Goal: Entertainment & Leisure: Consume media (video, audio)

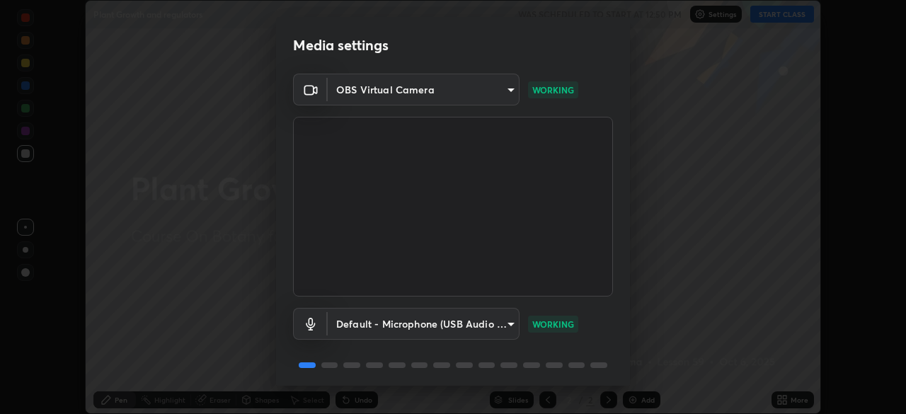
scroll to position [50, 0]
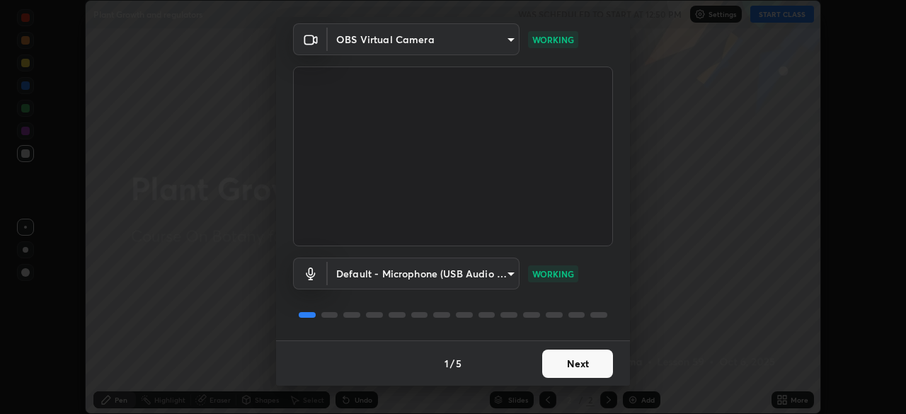
click at [567, 366] on button "Next" at bounding box center [577, 364] width 71 height 28
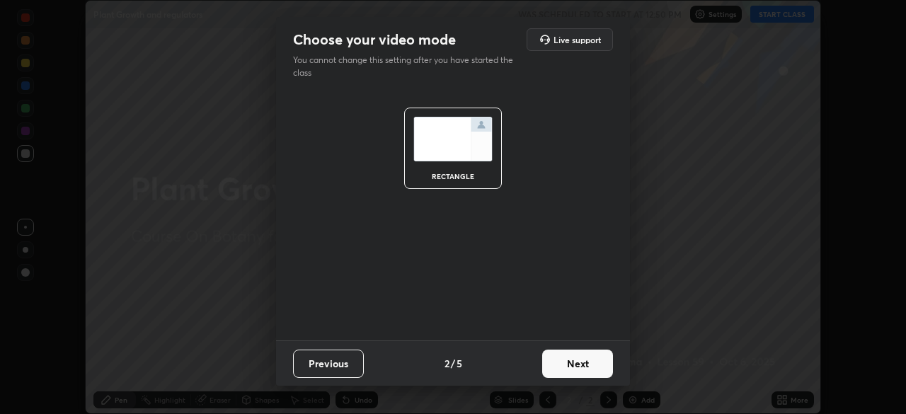
scroll to position [0, 0]
click at [570, 358] on button "Next" at bounding box center [577, 364] width 71 height 28
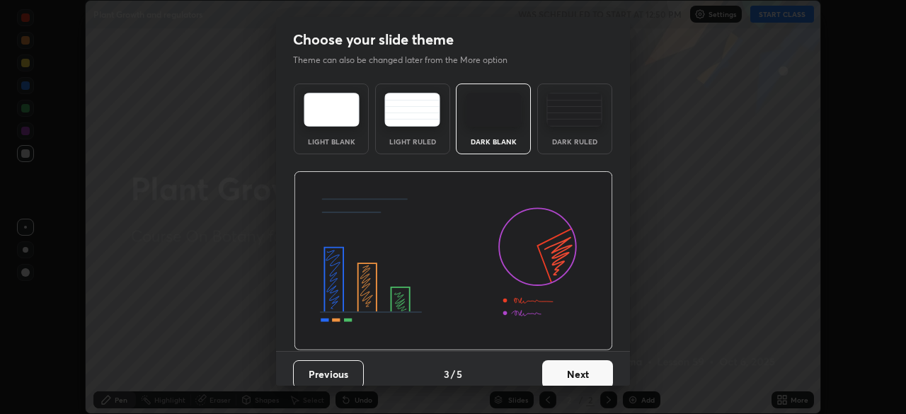
click at [570, 362] on button "Next" at bounding box center [577, 374] width 71 height 28
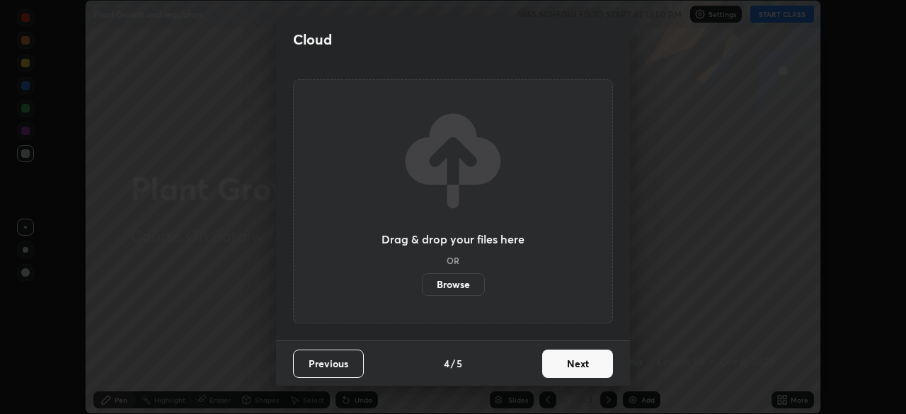
click at [572, 362] on button "Next" at bounding box center [577, 364] width 71 height 28
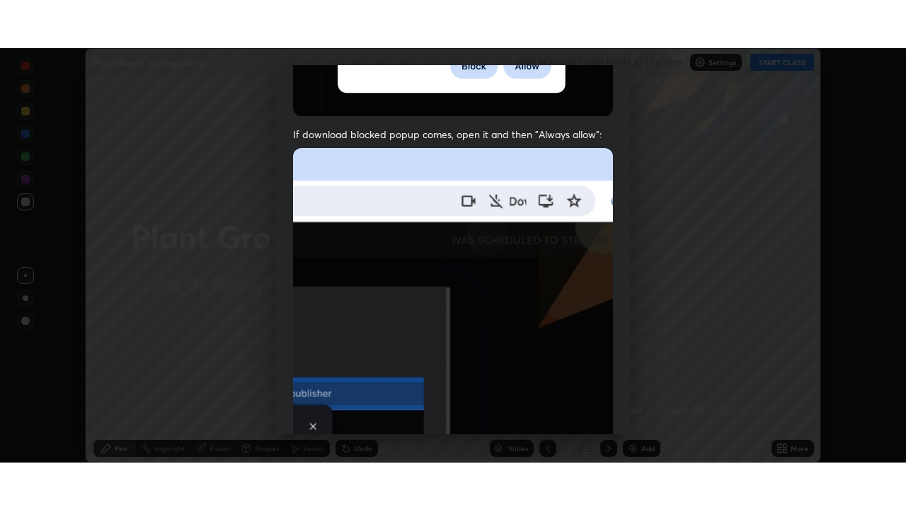
scroll to position [339, 0]
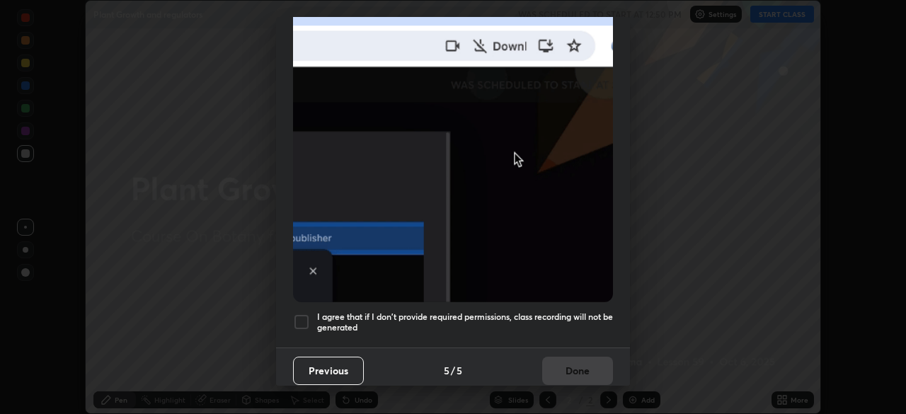
click at [304, 316] on div at bounding box center [301, 321] width 17 height 17
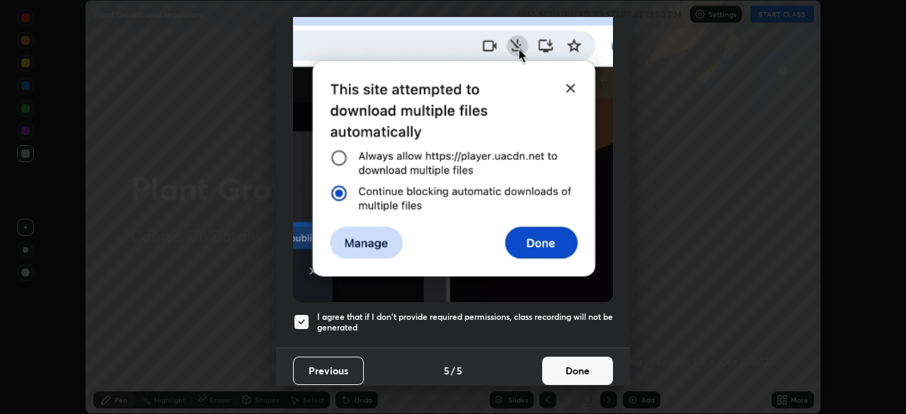
click at [571, 369] on button "Done" at bounding box center [577, 371] width 71 height 28
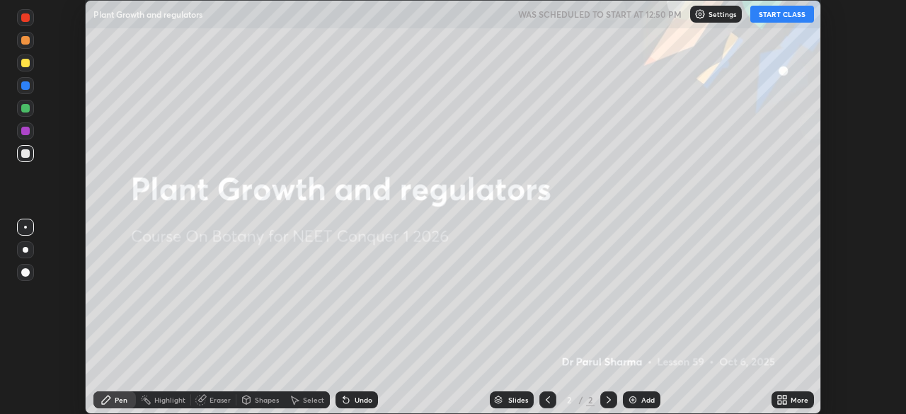
click at [771, 12] on button "START CLASS" at bounding box center [782, 14] width 64 height 17
click at [783, 397] on icon at bounding box center [785, 398] width 4 height 4
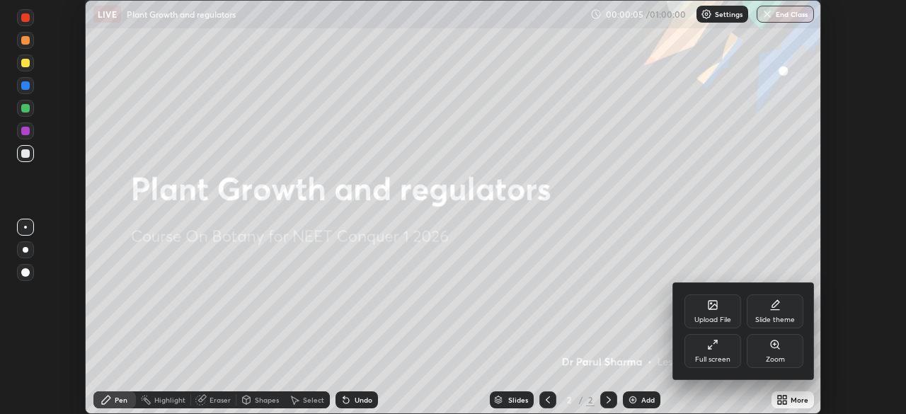
click at [727, 352] on div "Full screen" at bounding box center [712, 351] width 57 height 34
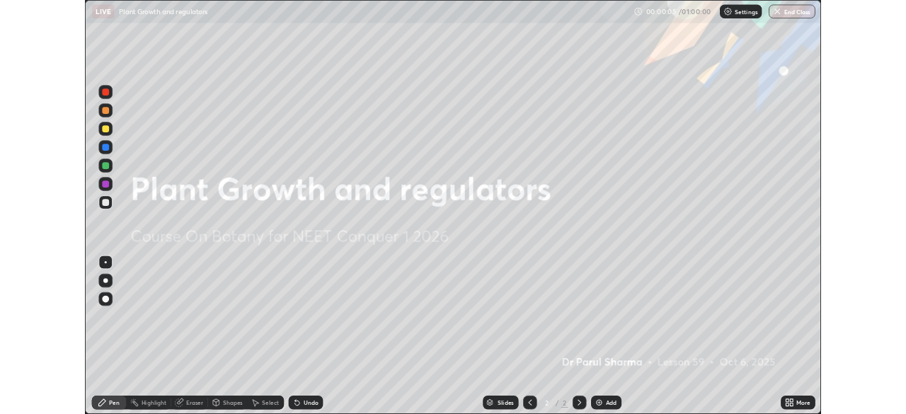
scroll to position [510, 906]
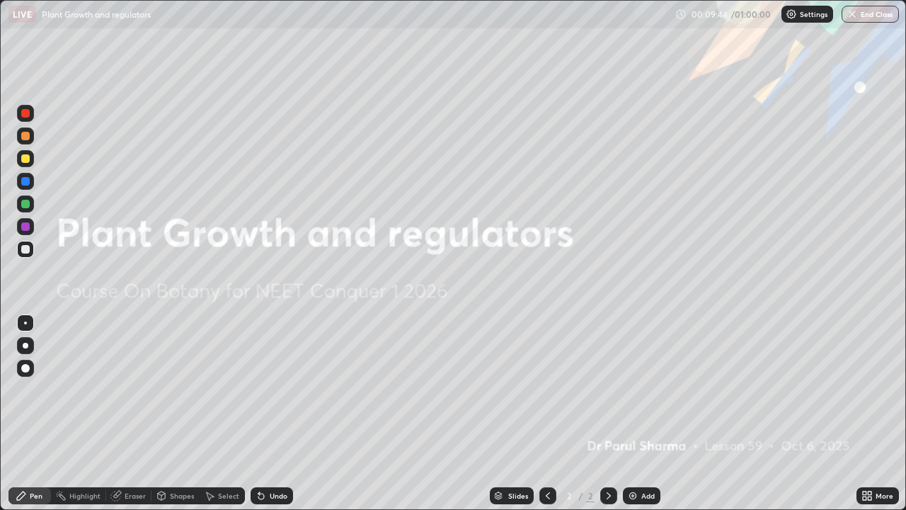
click at [871, 413] on icon at bounding box center [870, 498] width 4 height 4
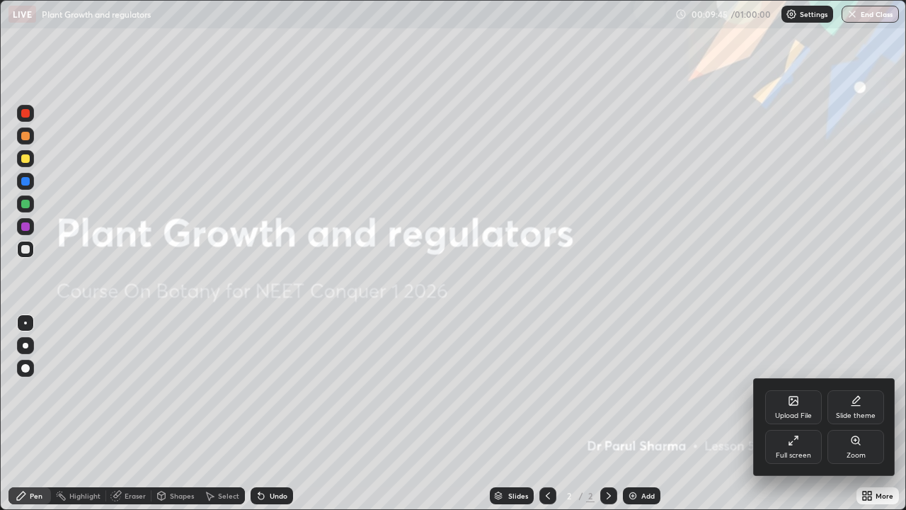
click at [792, 404] on icon at bounding box center [794, 402] width 8 height 5
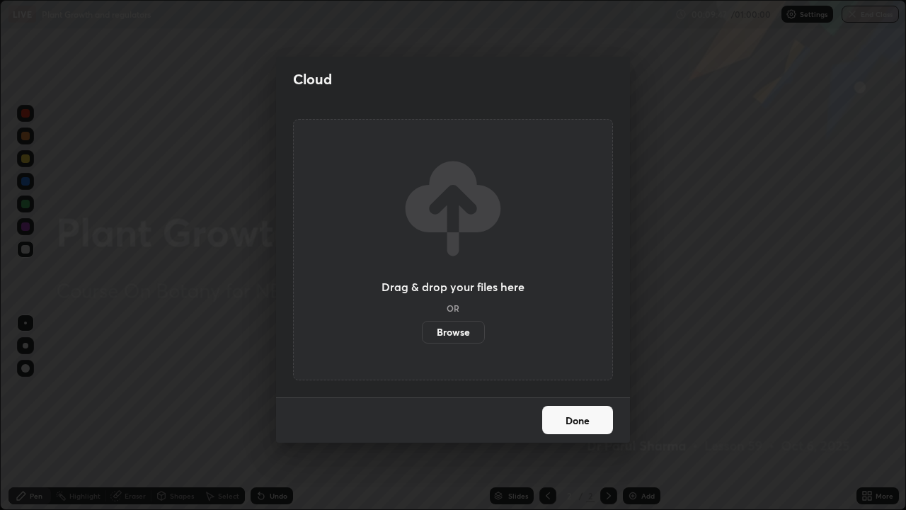
click at [452, 332] on label "Browse" at bounding box center [453, 332] width 63 height 23
click at [422, 332] on input "Browse" at bounding box center [422, 332] width 0 height 23
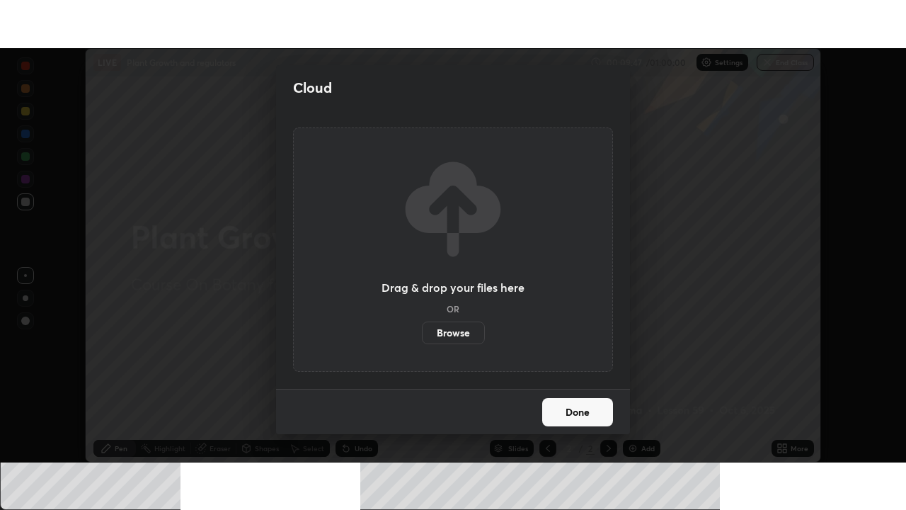
scroll to position [70352, 69860]
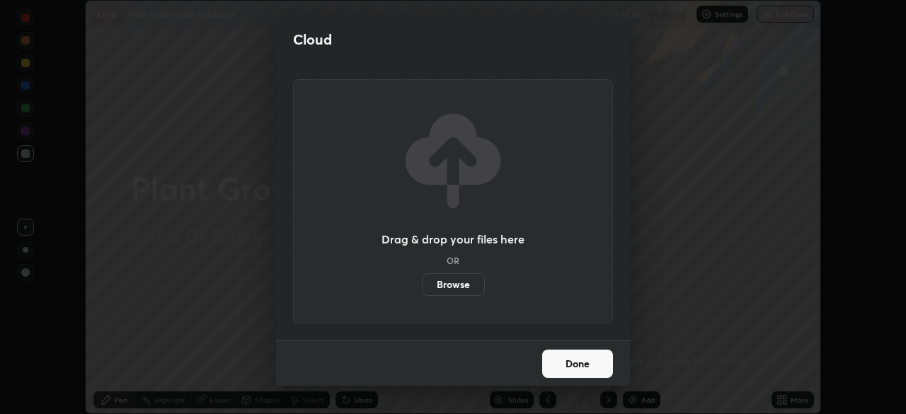
click at [451, 284] on label "Browse" at bounding box center [453, 284] width 63 height 23
click at [422, 284] on input "Browse" at bounding box center [422, 284] width 0 height 23
click at [455, 282] on label "Browse" at bounding box center [453, 284] width 63 height 23
click at [422, 282] on input "Browse" at bounding box center [422, 284] width 0 height 23
click at [451, 286] on label "Browse" at bounding box center [453, 284] width 63 height 23
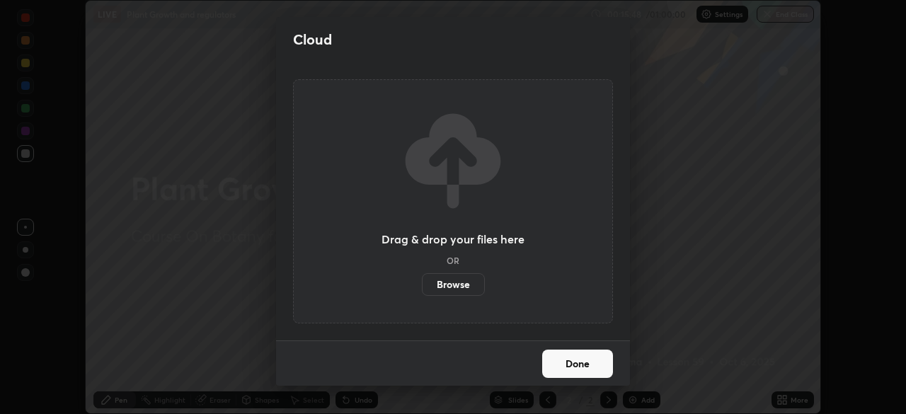
click at [422, 286] on input "Browse" at bounding box center [422, 284] width 0 height 23
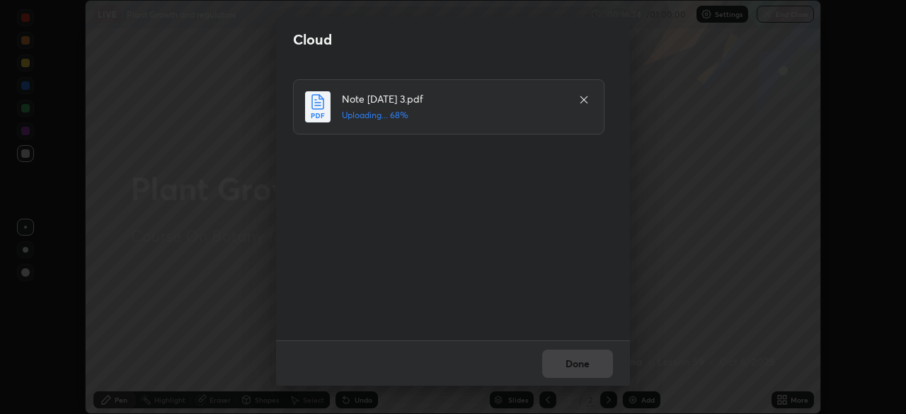
click at [584, 99] on icon at bounding box center [583, 99] width 7 height 7
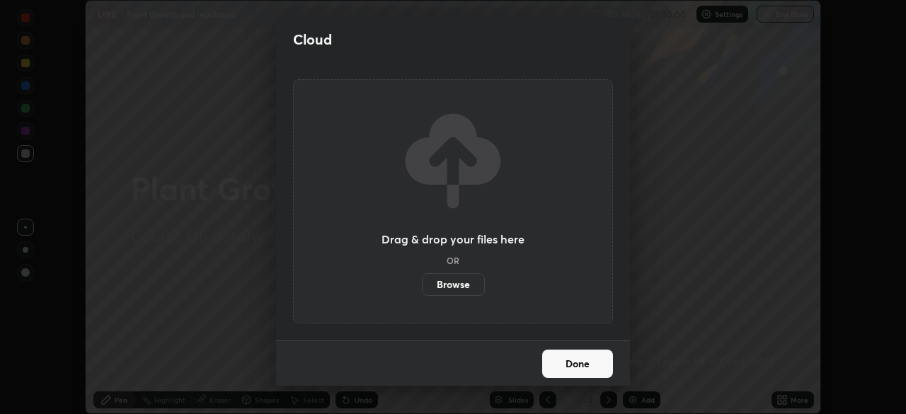
click at [447, 282] on label "Browse" at bounding box center [453, 284] width 63 height 23
click at [422, 282] on input "Browse" at bounding box center [422, 284] width 0 height 23
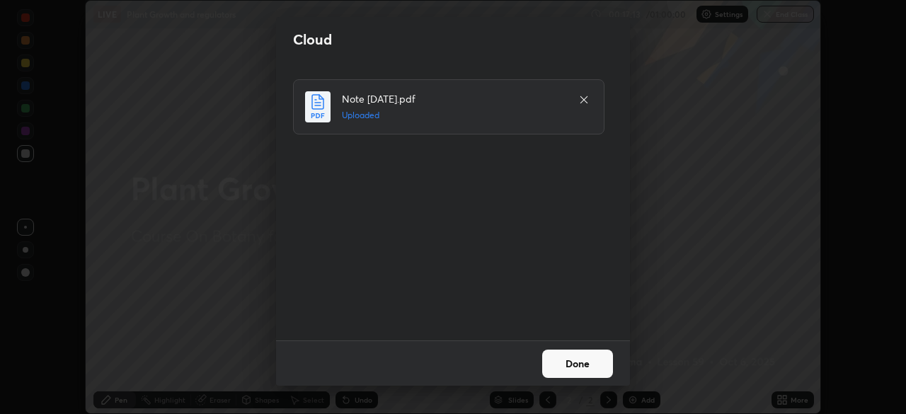
click at [563, 362] on button "Done" at bounding box center [577, 364] width 71 height 28
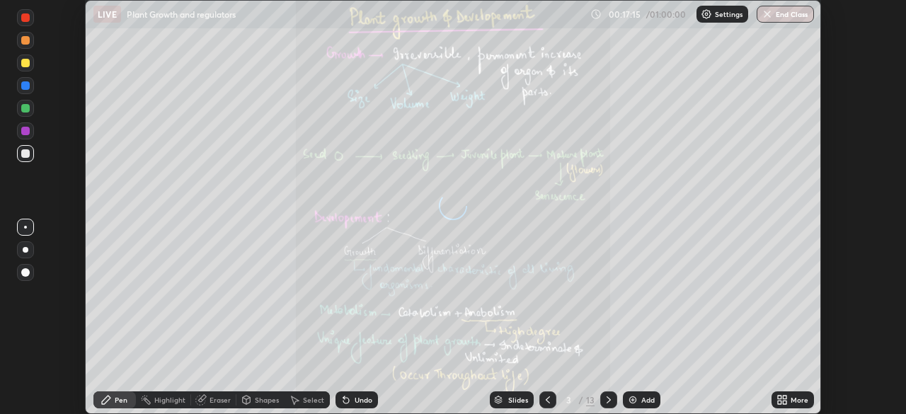
click at [782, 399] on icon at bounding box center [781, 399] width 11 height 11
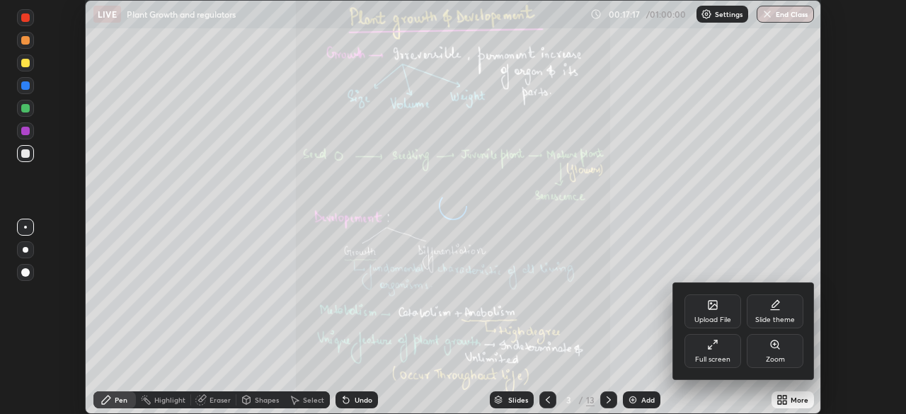
click at [718, 359] on div "Full screen" at bounding box center [712, 359] width 35 height 7
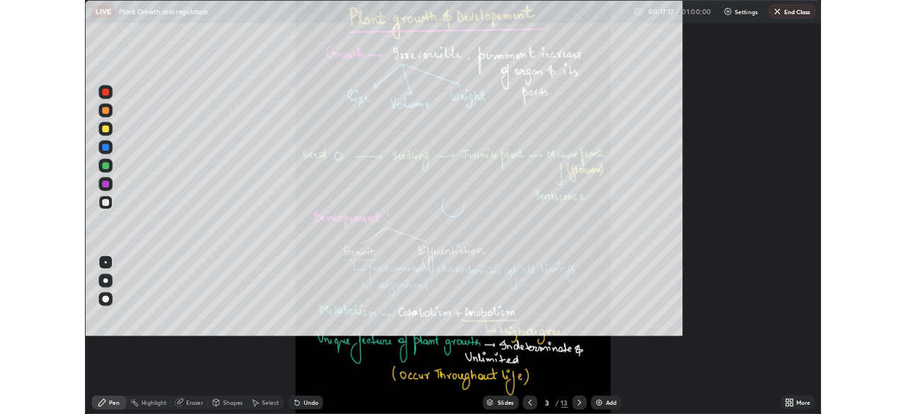
scroll to position [510, 906]
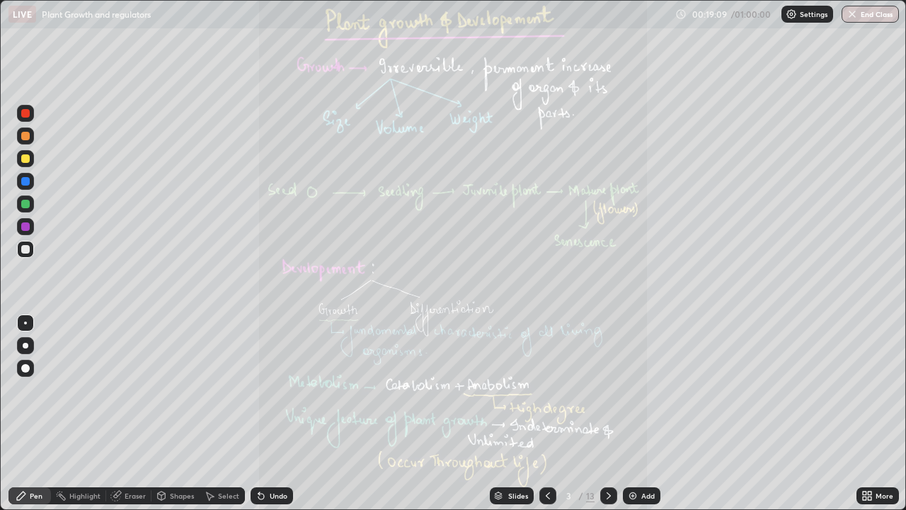
click at [868, 413] on icon at bounding box center [870, 493] width 4 height 4
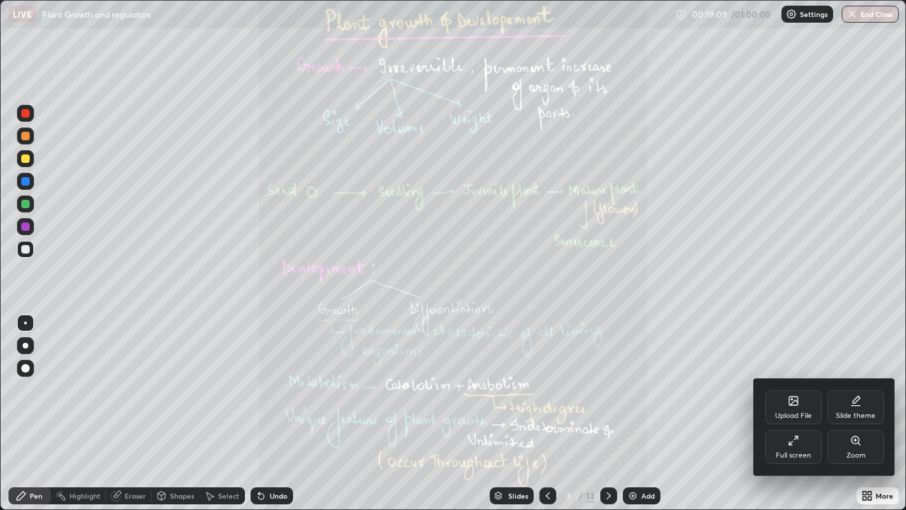
click at [857, 413] on icon at bounding box center [855, 440] width 8 height 8
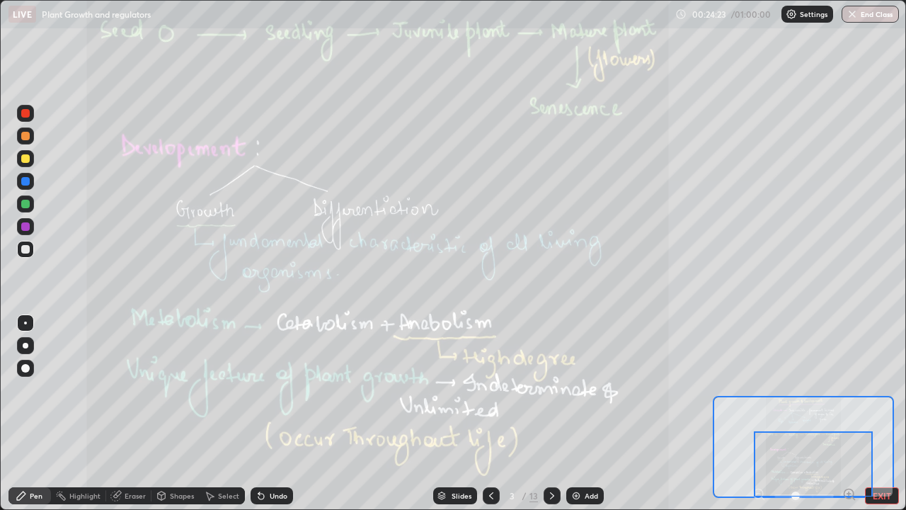
click at [551, 413] on icon at bounding box center [551, 495] width 11 height 11
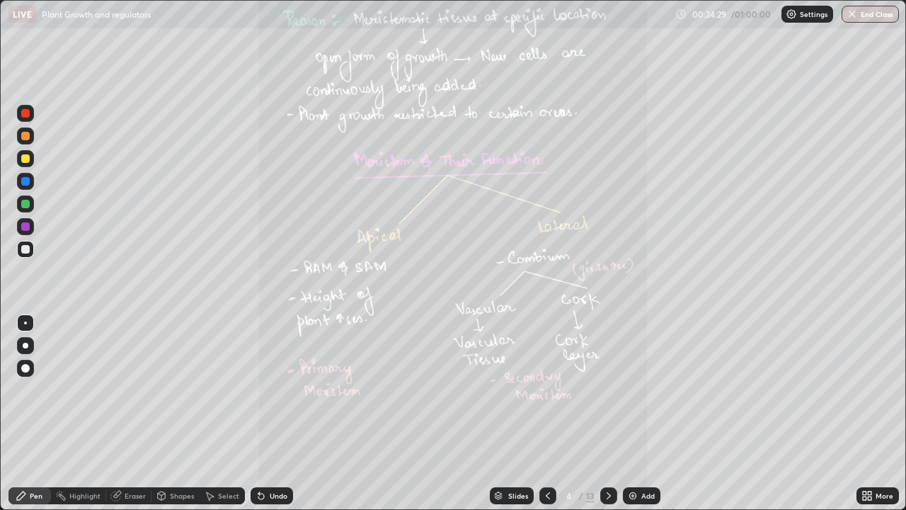
click at [870, 413] on icon at bounding box center [870, 493] width 4 height 4
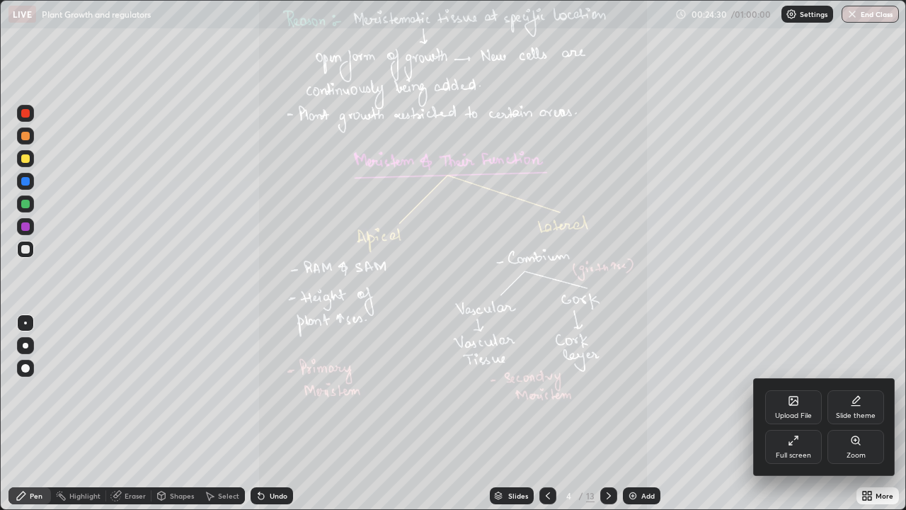
click at [855, 413] on icon at bounding box center [855, 440] width 11 height 11
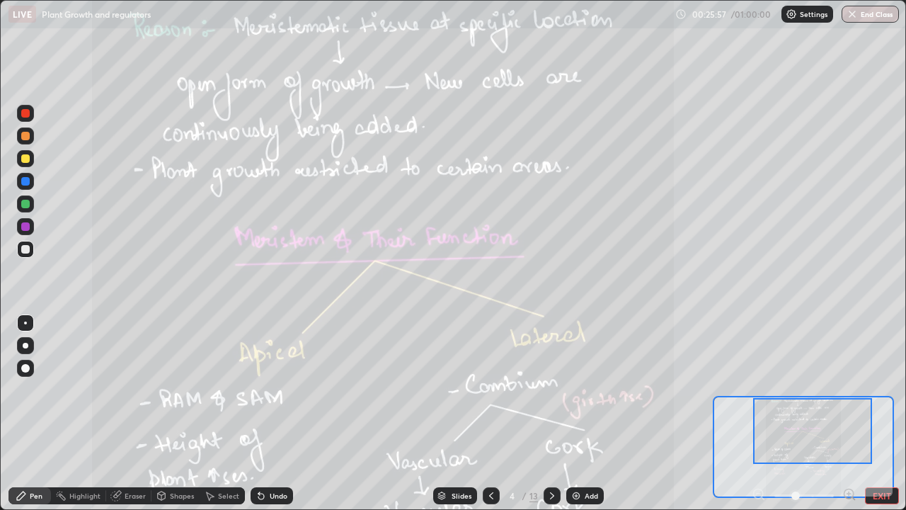
click at [483, 413] on div at bounding box center [491, 495] width 17 height 17
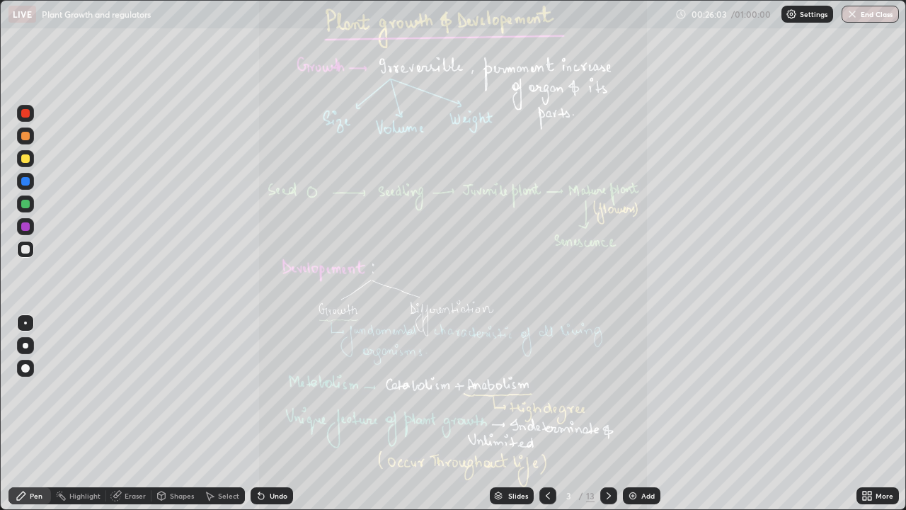
click at [606, 413] on icon at bounding box center [608, 495] width 4 height 7
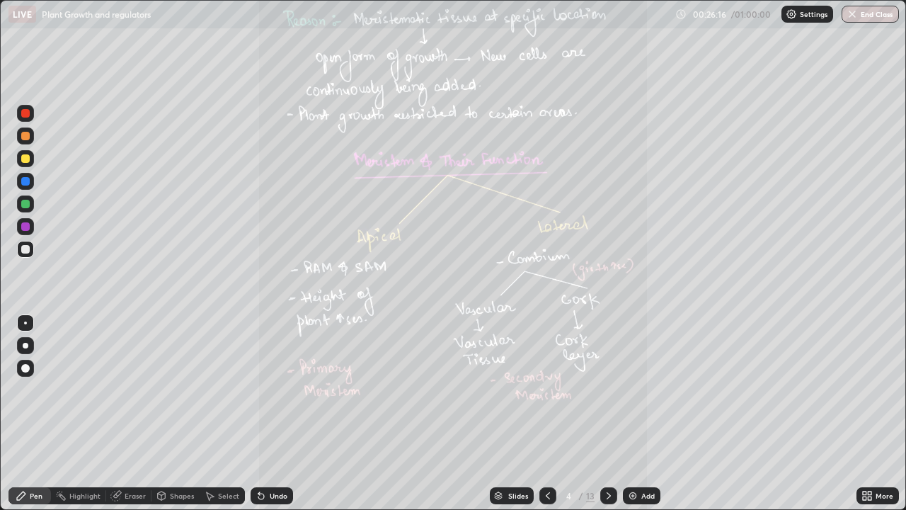
click at [864, 413] on icon at bounding box center [865, 498] width 4 height 4
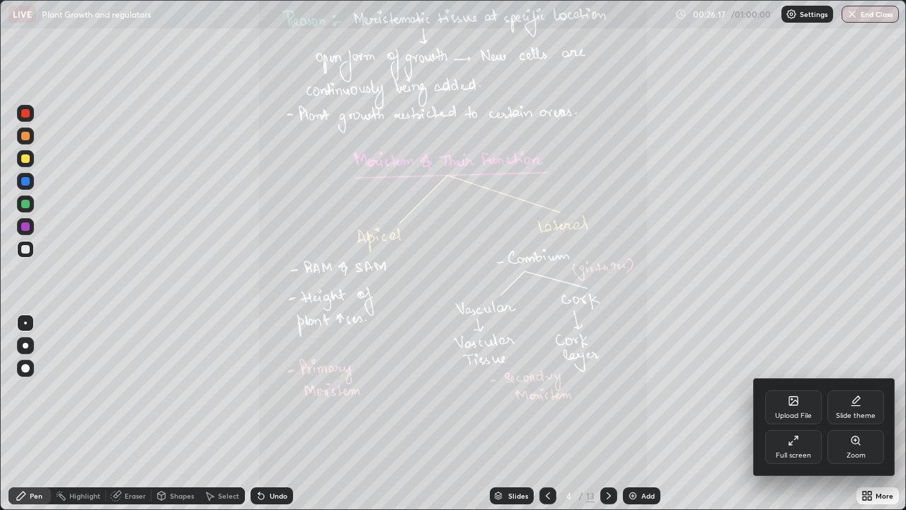
click at [849, 413] on div "Zoom" at bounding box center [855, 447] width 57 height 34
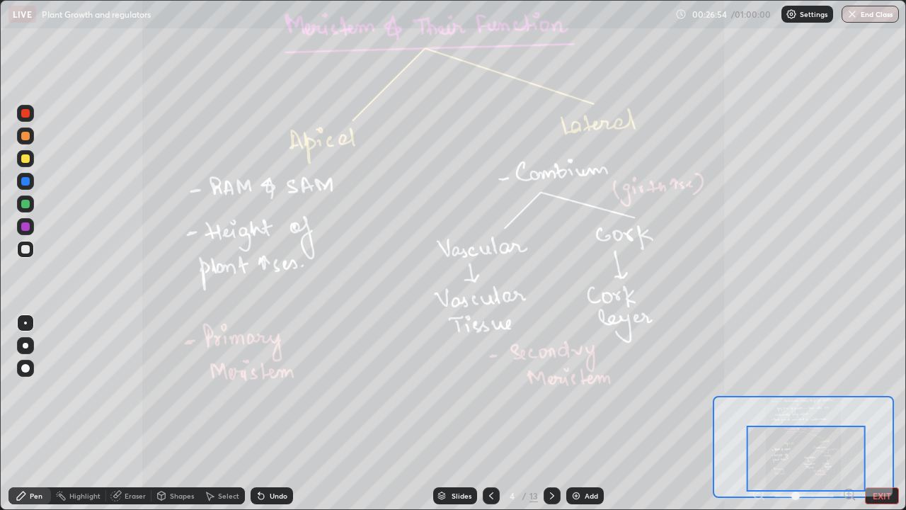
click at [551, 413] on icon at bounding box center [551, 495] width 11 height 11
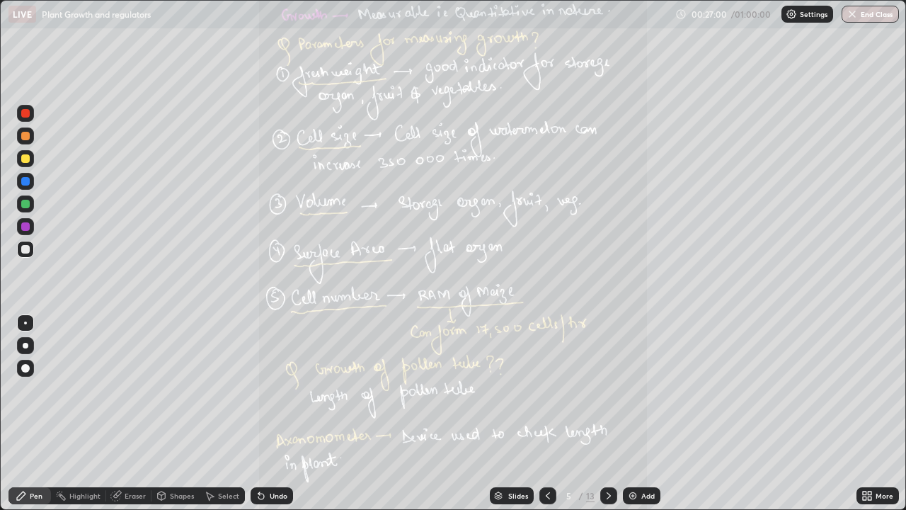
click at [867, 413] on icon at bounding box center [866, 495] width 11 height 11
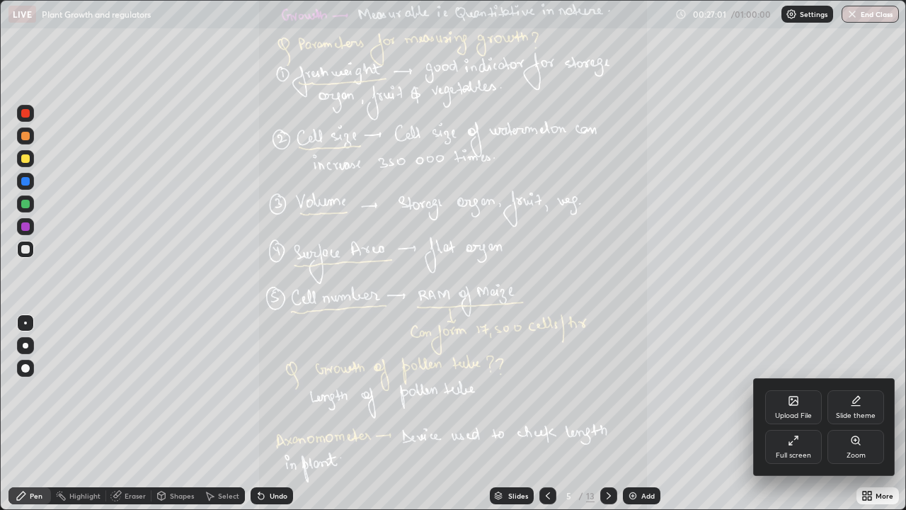
click at [855, 413] on div "Zoom" at bounding box center [855, 447] width 57 height 34
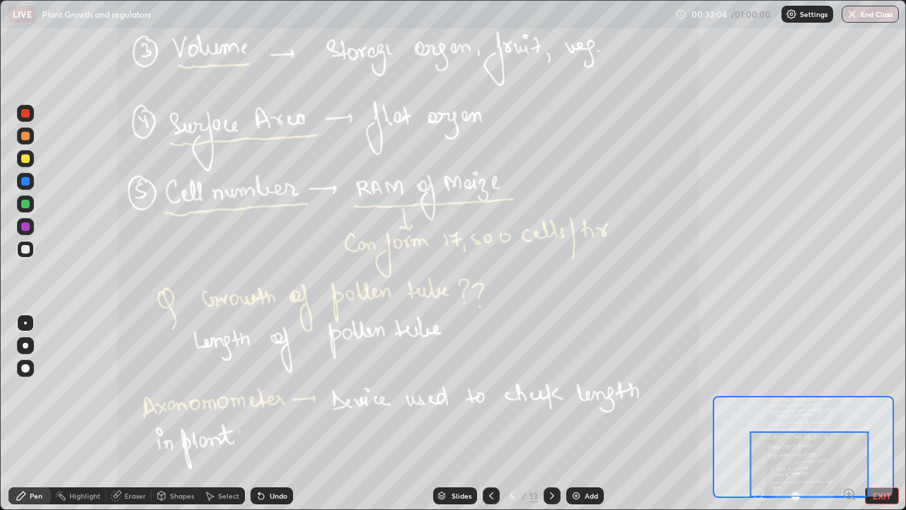
click at [544, 413] on div at bounding box center [551, 495] width 17 height 17
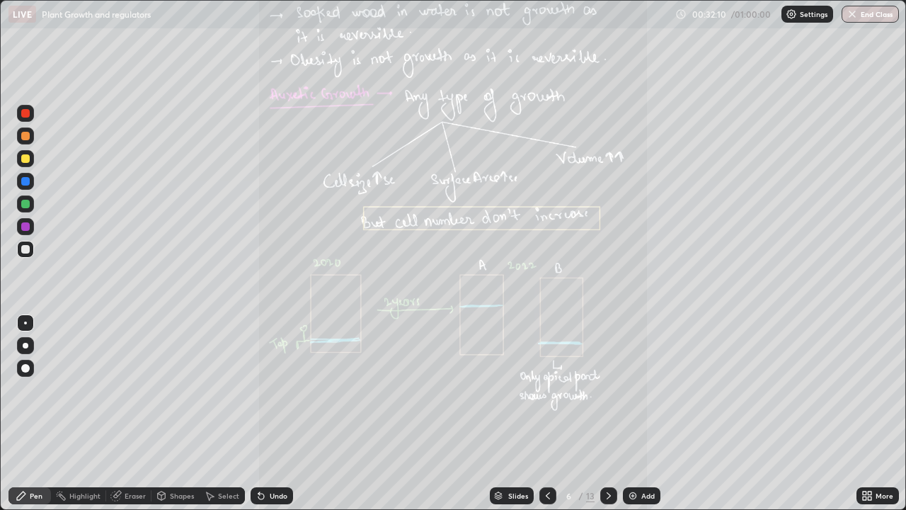
click at [864, 413] on icon at bounding box center [865, 498] width 4 height 4
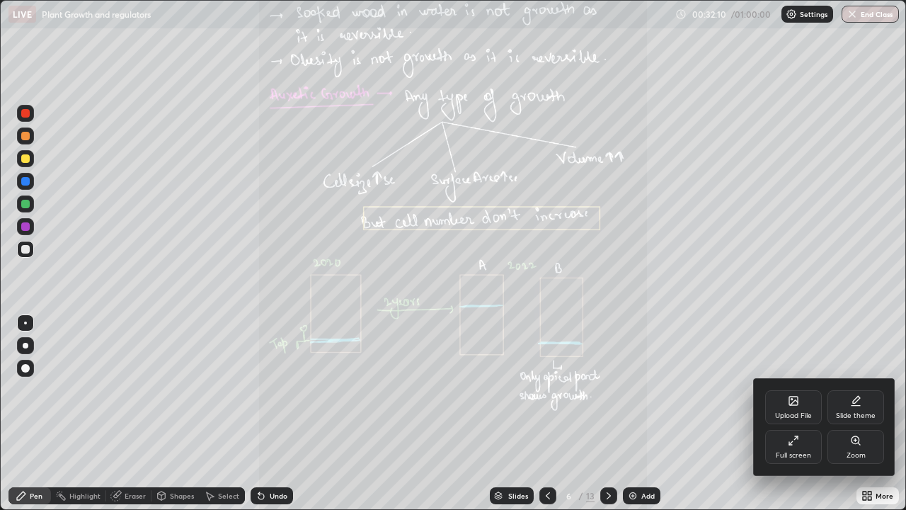
click at [856, 413] on div "Zoom" at bounding box center [855, 454] width 19 height 7
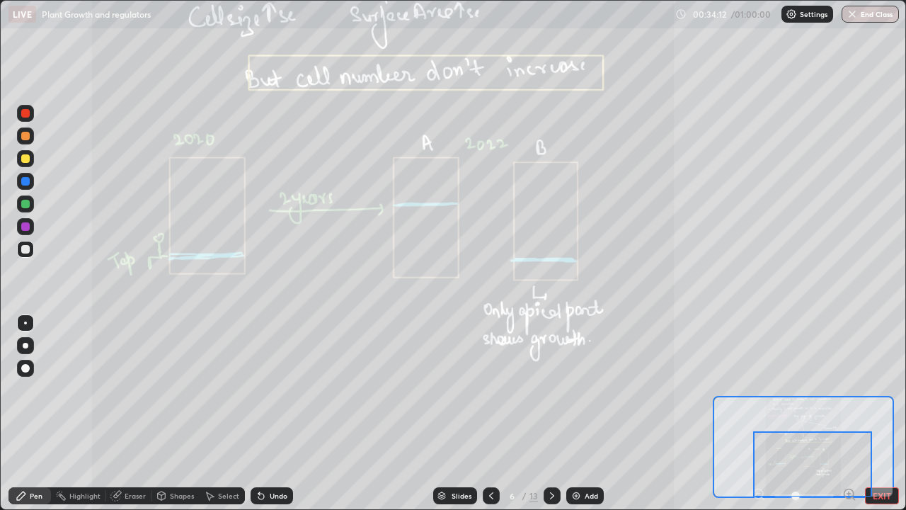
click at [551, 413] on icon at bounding box center [551, 495] width 11 height 11
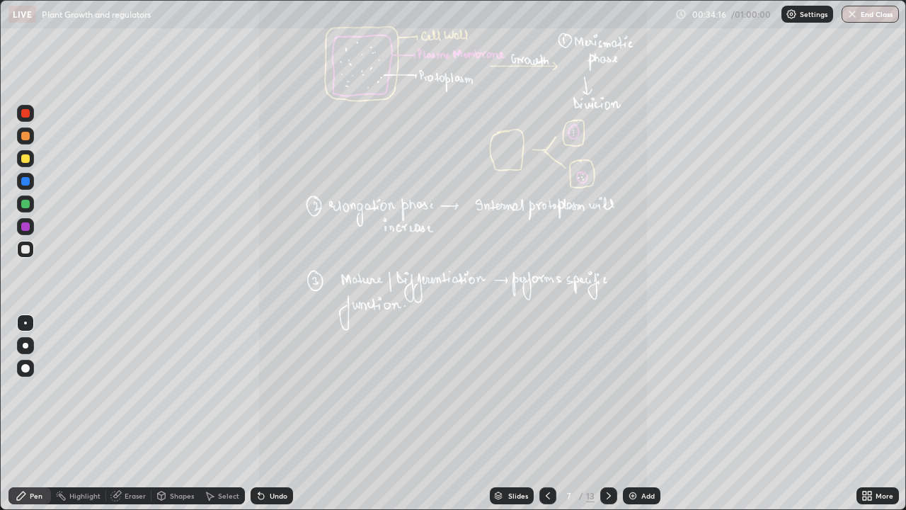
click at [863, 413] on icon at bounding box center [865, 493] width 4 height 4
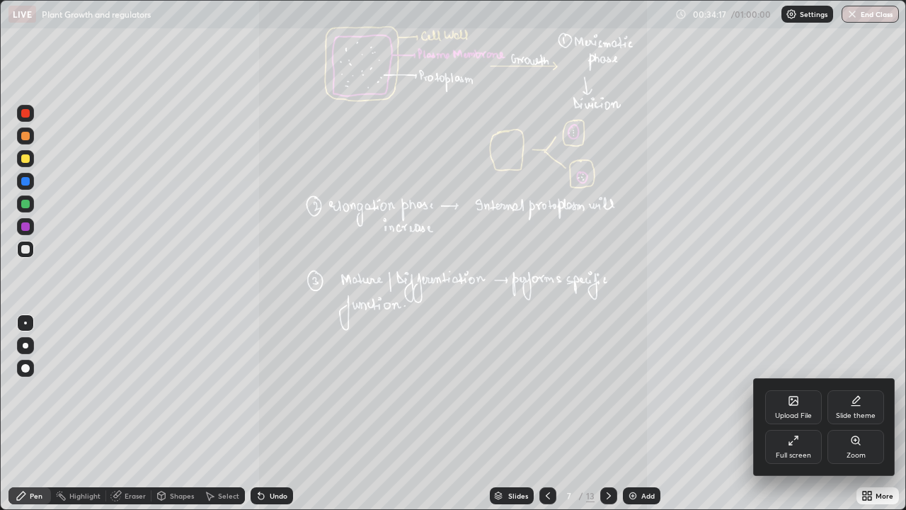
click at [856, 413] on icon at bounding box center [855, 440] width 8 height 8
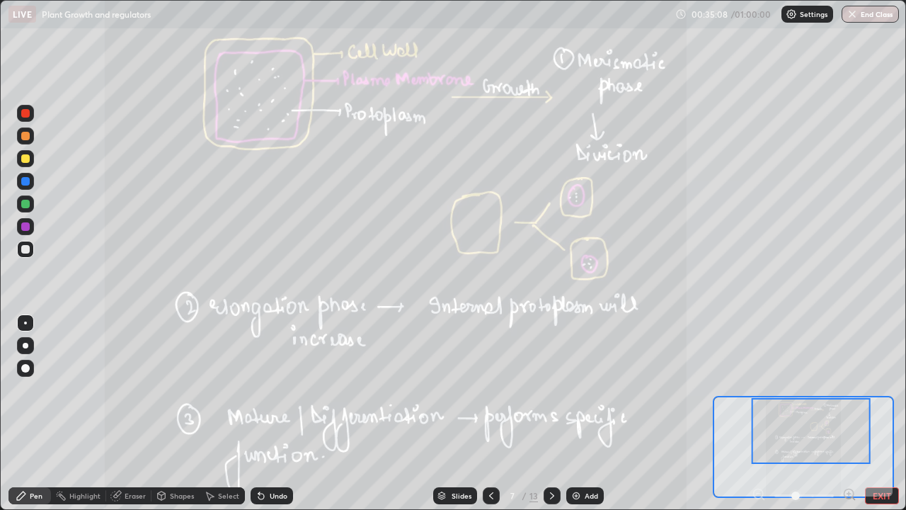
click at [551, 413] on icon at bounding box center [552, 495] width 4 height 7
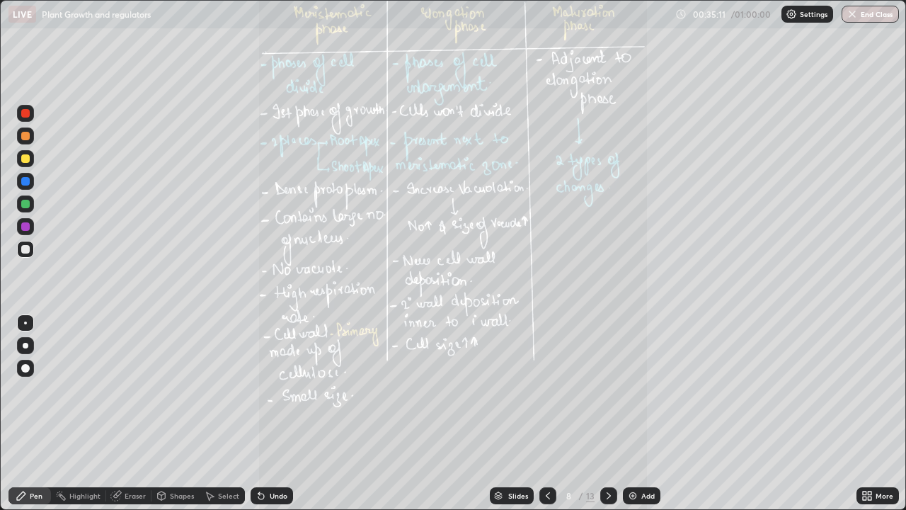
click at [868, 413] on icon at bounding box center [870, 493] width 4 height 4
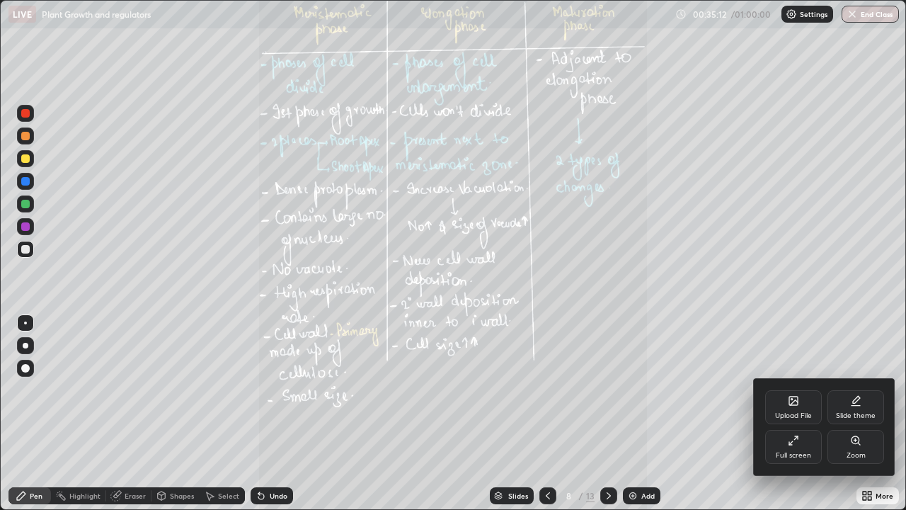
click at [855, 413] on icon at bounding box center [854, 439] width 3 height 0
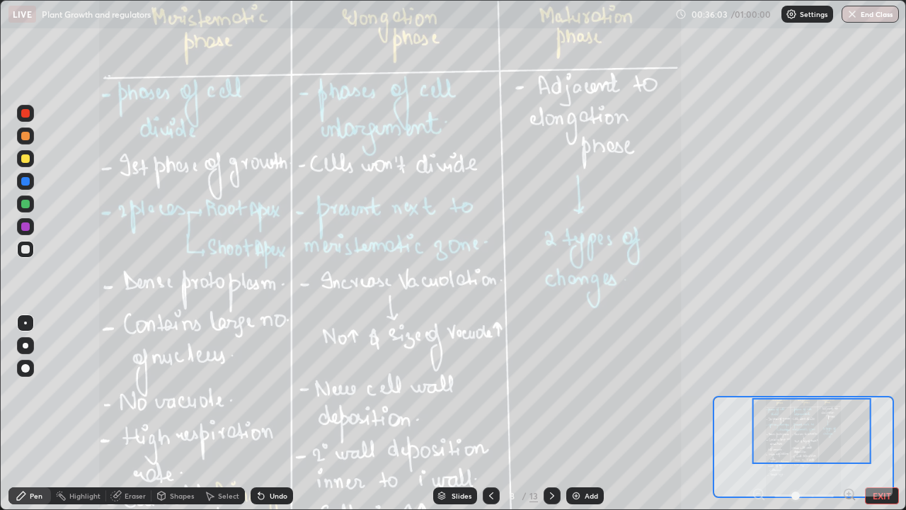
click at [24, 156] on div at bounding box center [25, 158] width 8 height 8
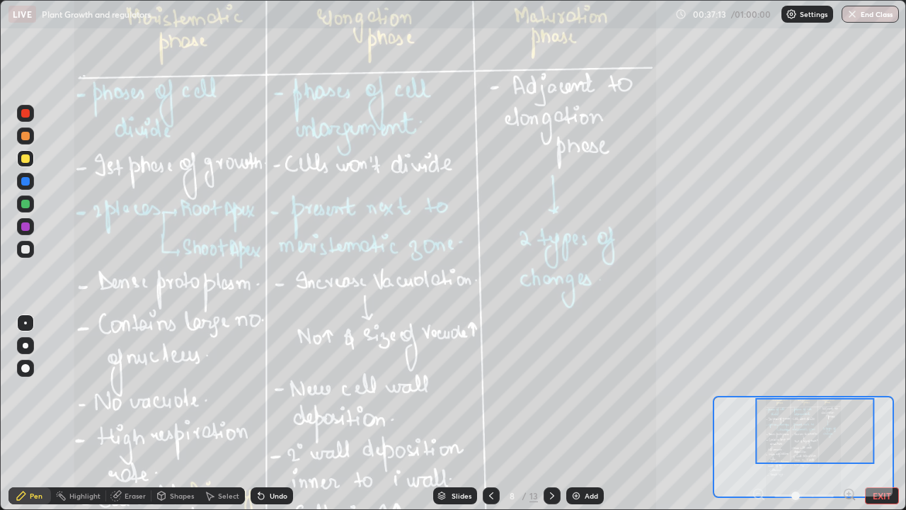
click at [551, 413] on icon at bounding box center [551, 495] width 11 height 11
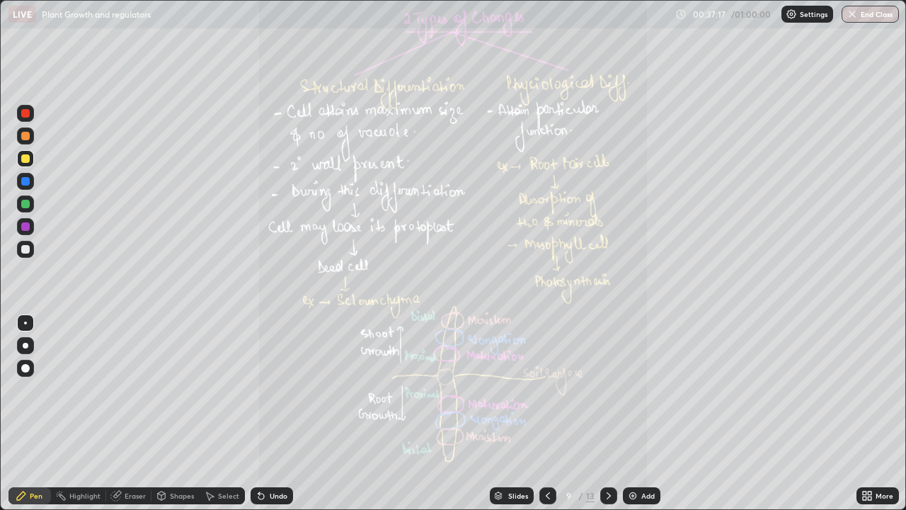
click at [863, 413] on icon at bounding box center [865, 498] width 4 height 4
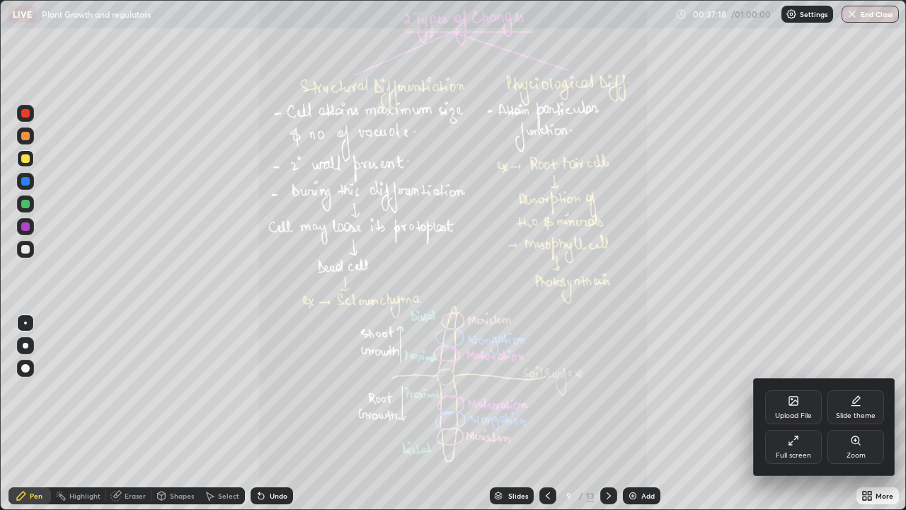
click at [851, 413] on icon at bounding box center [855, 440] width 11 height 11
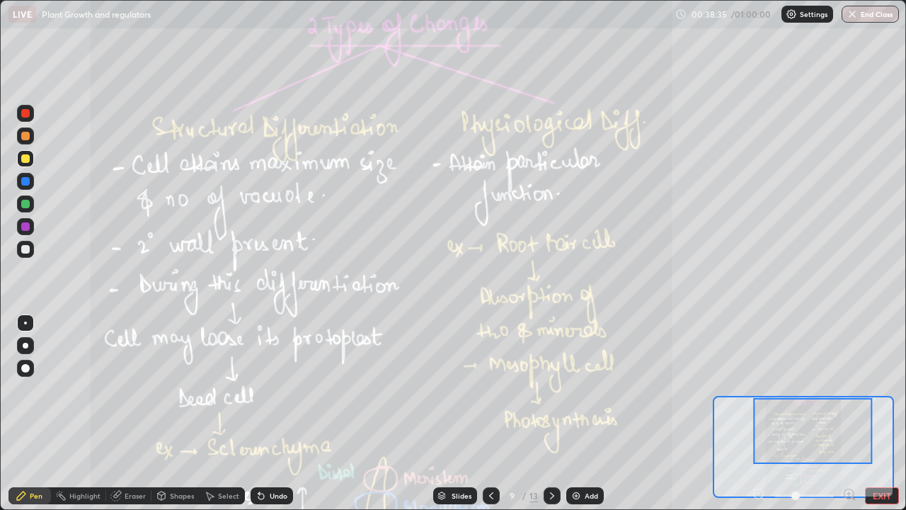
click at [24, 158] on div at bounding box center [25, 158] width 8 height 8
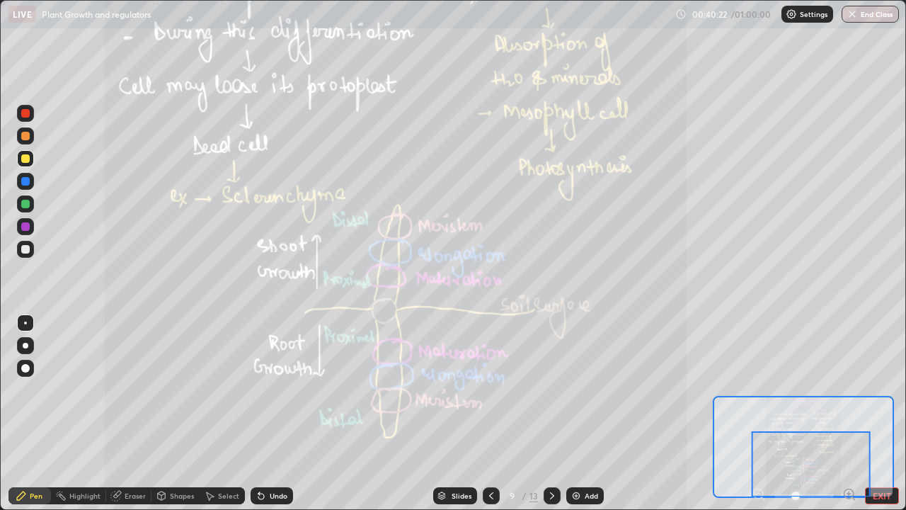
click at [551, 413] on icon at bounding box center [551, 495] width 11 height 11
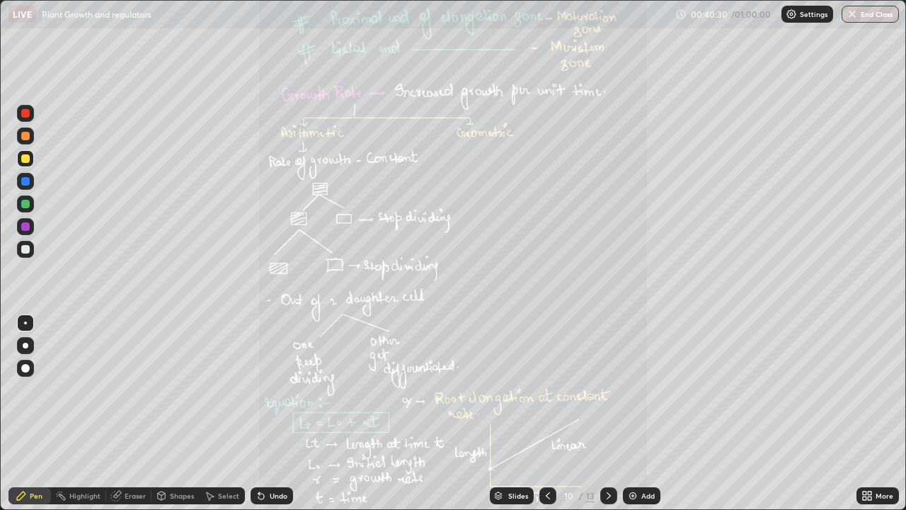
click at [865, 413] on icon at bounding box center [865, 493] width 4 height 4
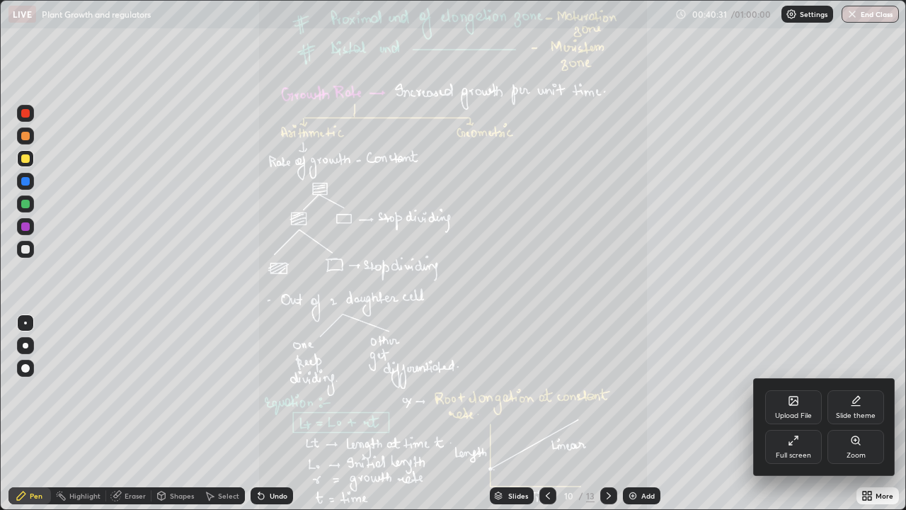
click at [858, 413] on div "Zoom" at bounding box center [855, 447] width 57 height 34
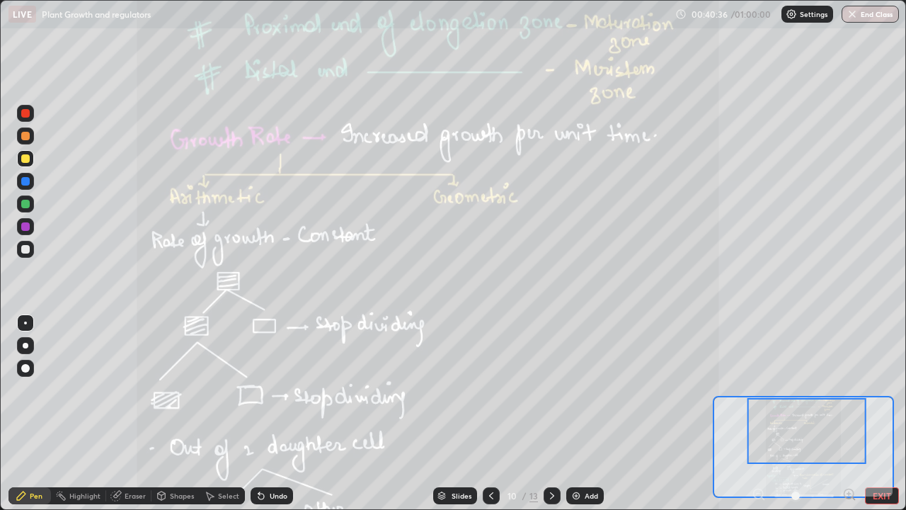
click at [490, 413] on icon at bounding box center [490, 495] width 11 height 11
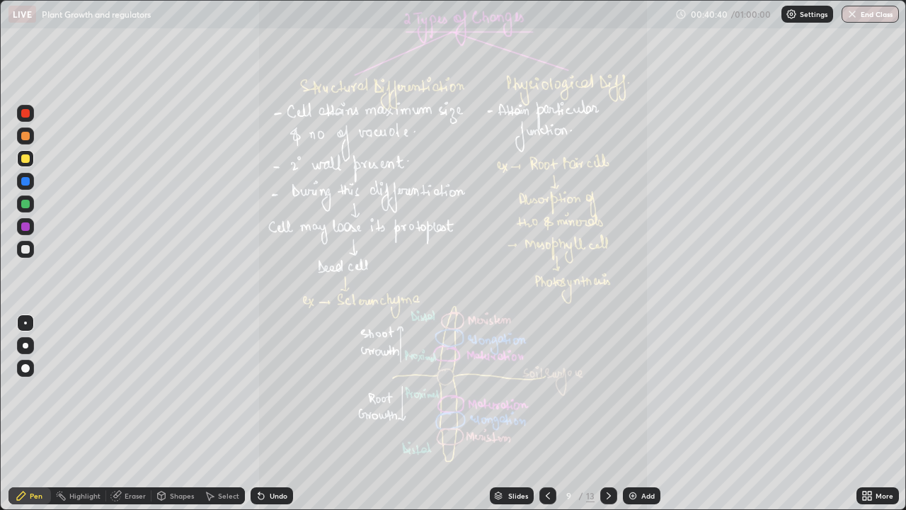
click at [608, 413] on icon at bounding box center [608, 495] width 11 height 11
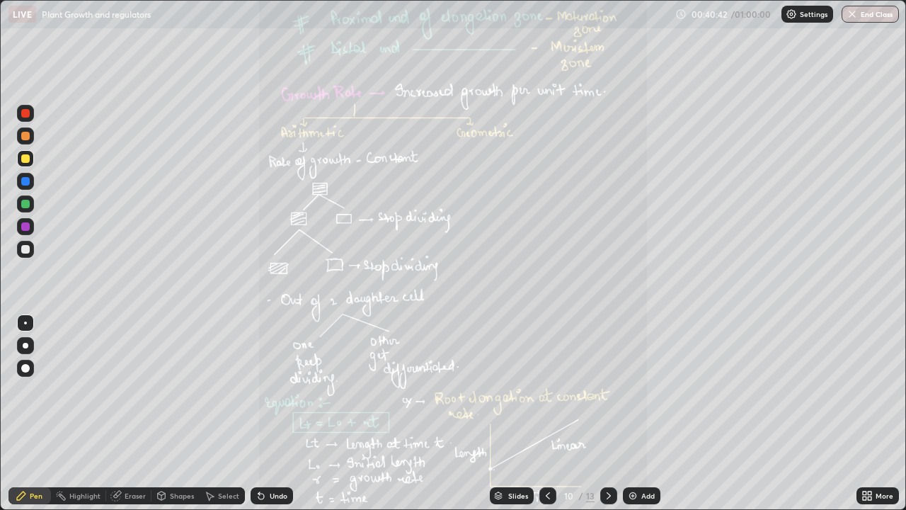
click at [865, 413] on icon at bounding box center [865, 493] width 4 height 4
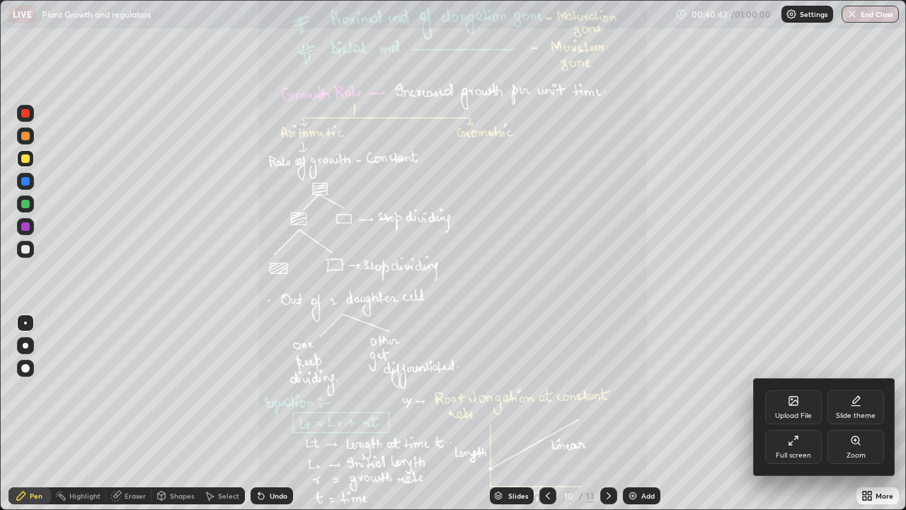
click at [863, 413] on div "Zoom" at bounding box center [855, 447] width 57 height 34
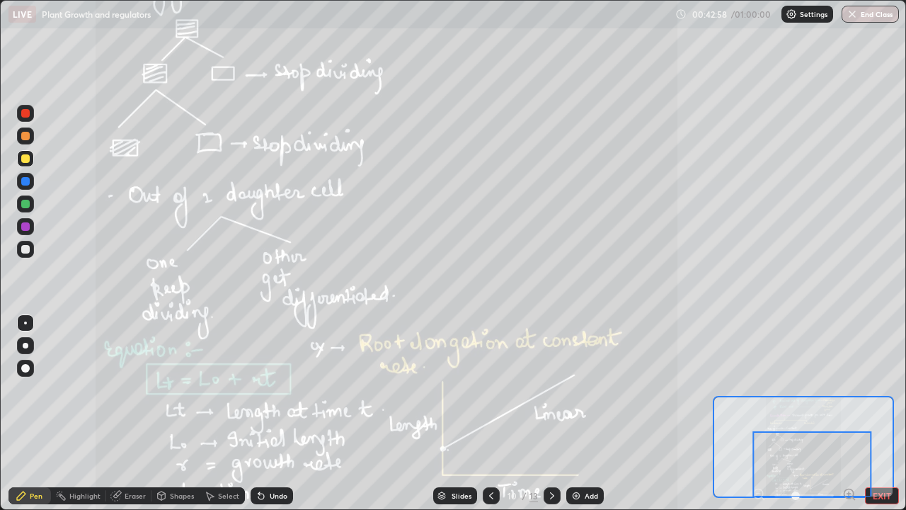
click at [550, 413] on icon at bounding box center [551, 495] width 11 height 11
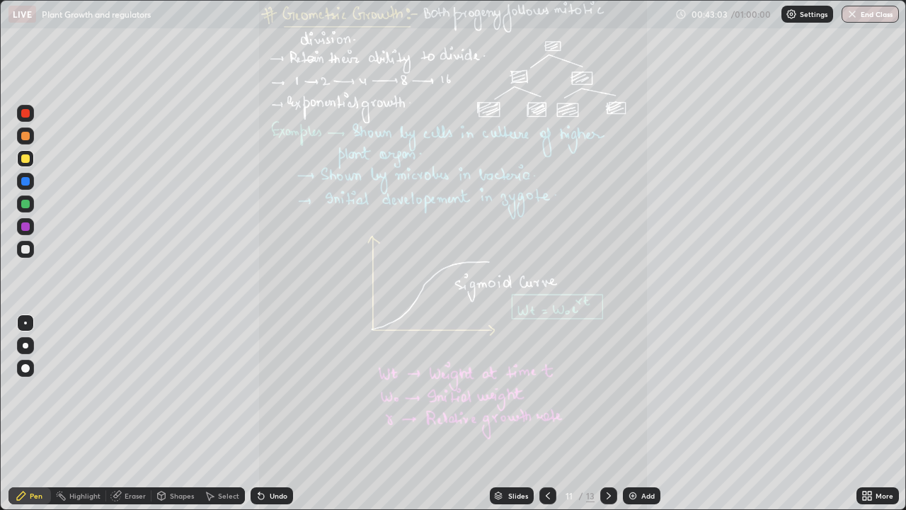
click at [864, 413] on icon at bounding box center [865, 493] width 4 height 4
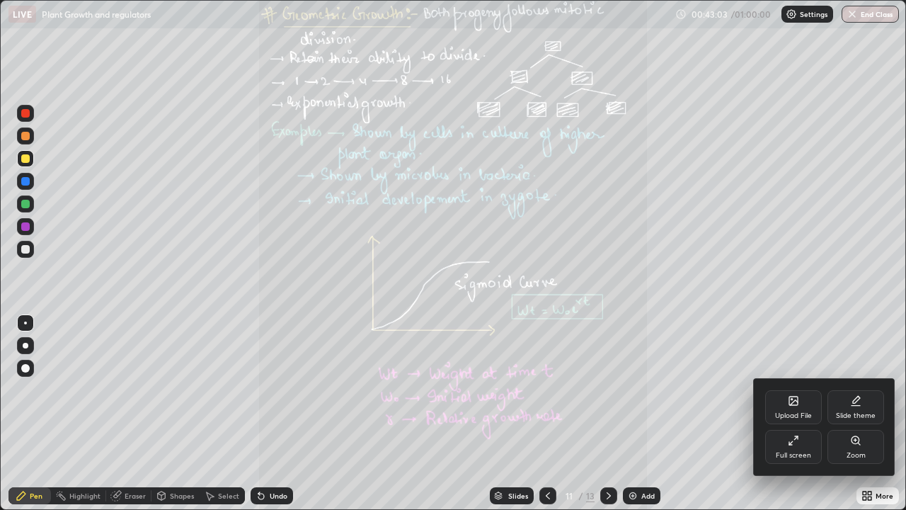
click at [858, 413] on div "Zoom" at bounding box center [855, 447] width 57 height 34
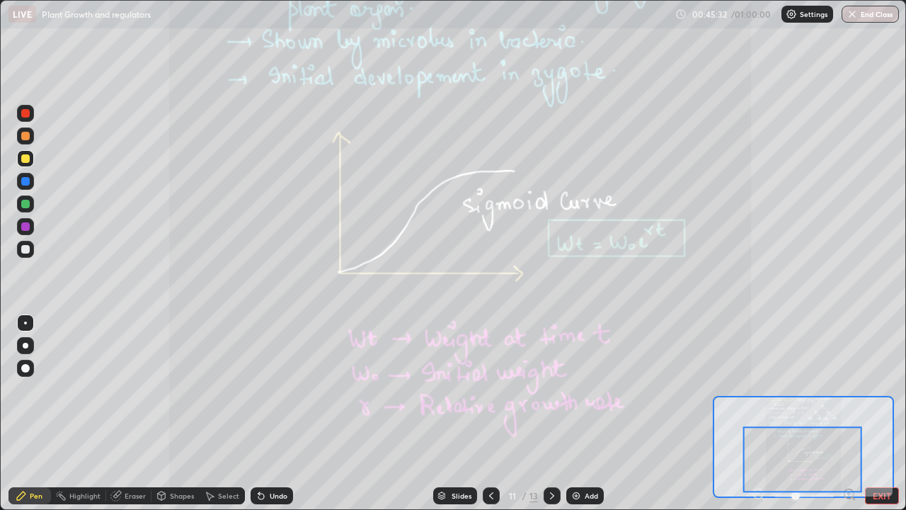
click at [550, 413] on icon at bounding box center [551, 495] width 11 height 11
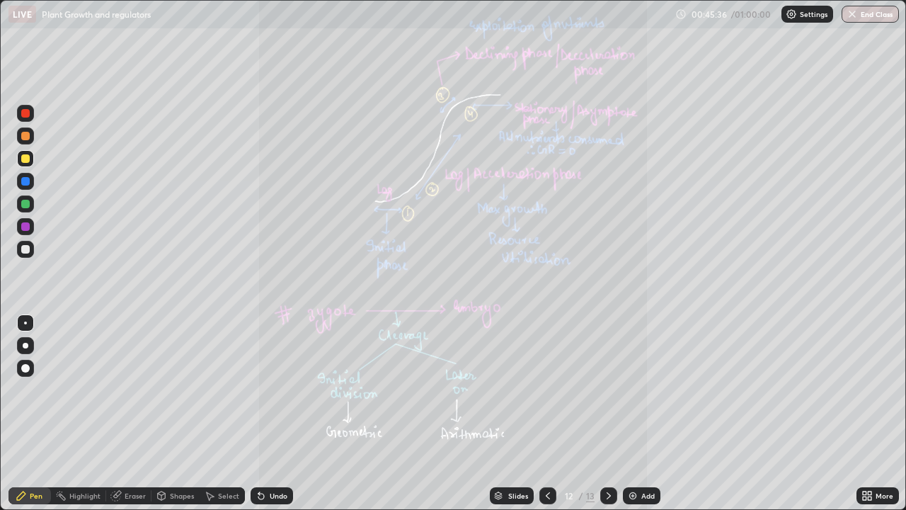
click at [872, 413] on icon at bounding box center [866, 495] width 11 height 11
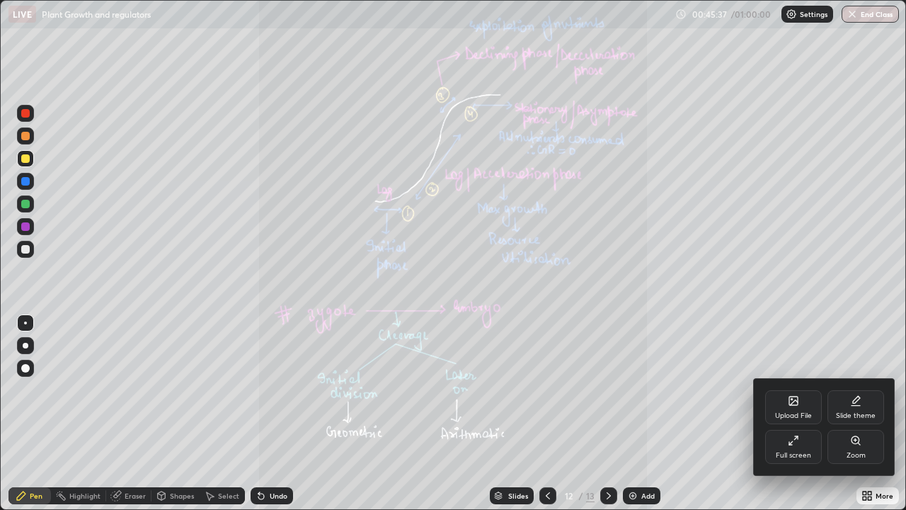
click at [852, 413] on icon at bounding box center [855, 440] width 11 height 11
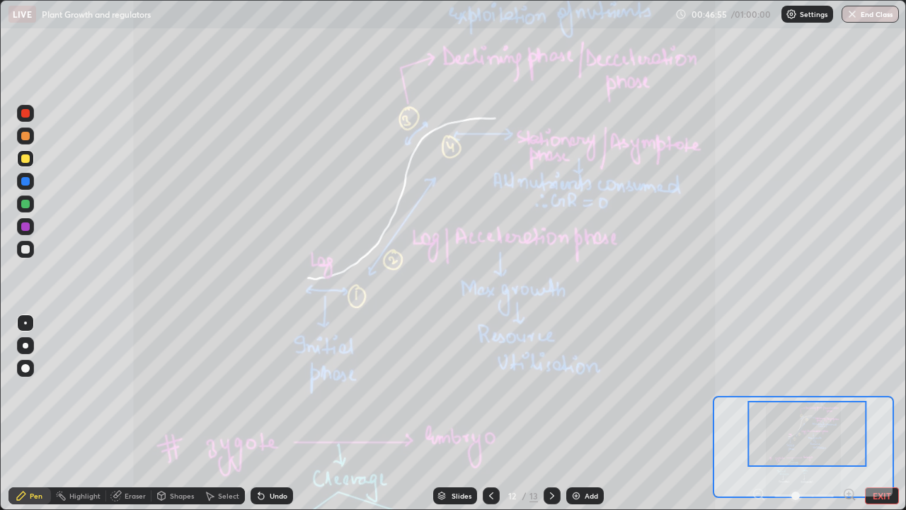
click at [838, 413] on div at bounding box center [807, 434] width 119 height 66
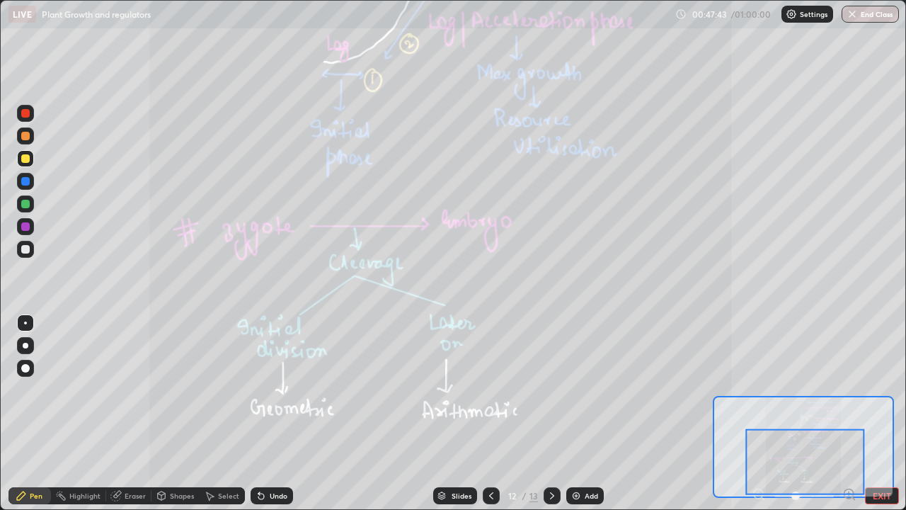
click at [879, 413] on button "EXIT" at bounding box center [882, 495] width 34 height 17
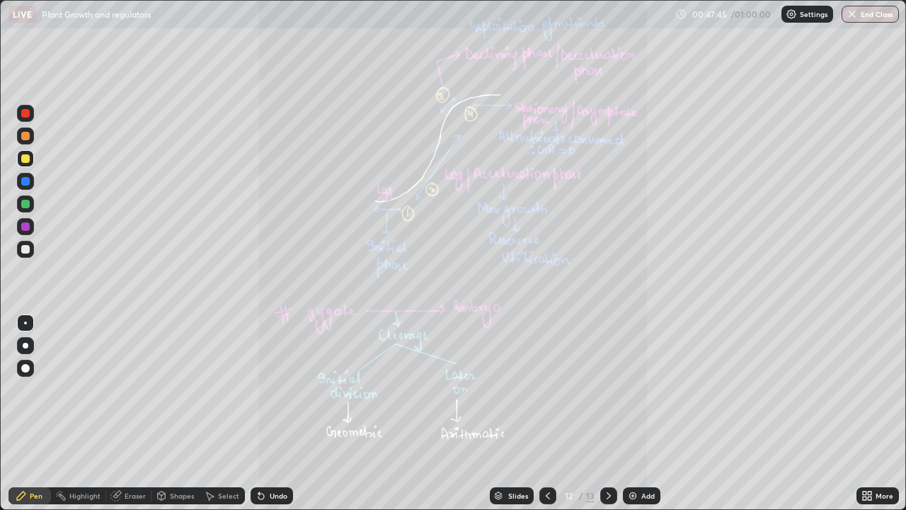
click at [863, 413] on icon at bounding box center [865, 493] width 4 height 4
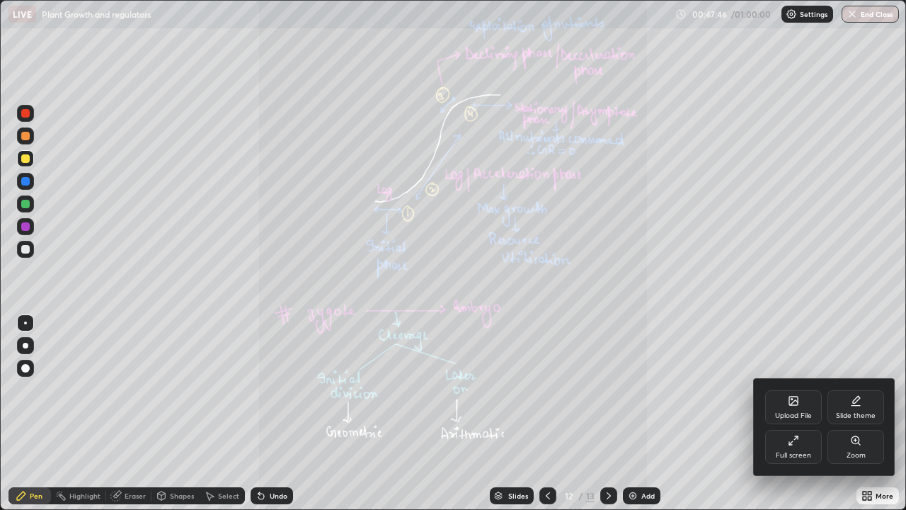
click at [793, 401] on icon at bounding box center [794, 402] width 8 height 5
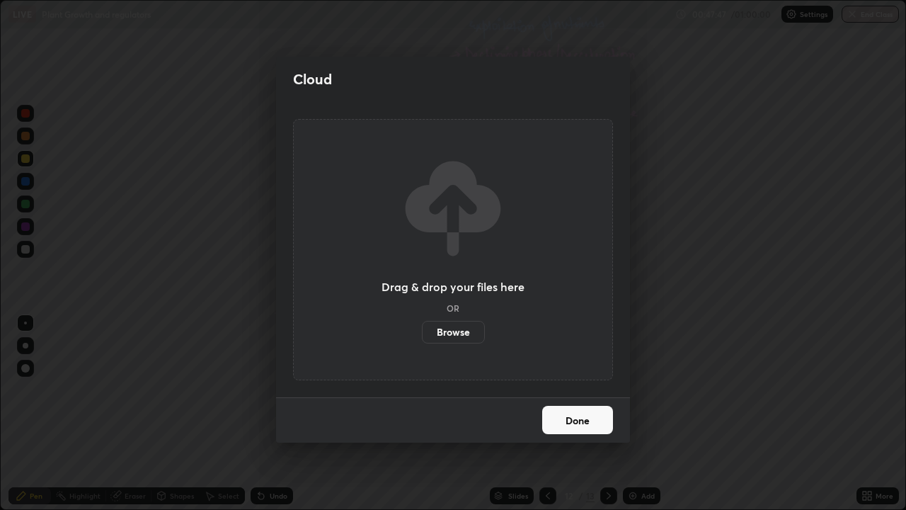
click at [457, 330] on label "Browse" at bounding box center [453, 332] width 63 height 23
click at [422, 330] on input "Browse" at bounding box center [422, 332] width 0 height 23
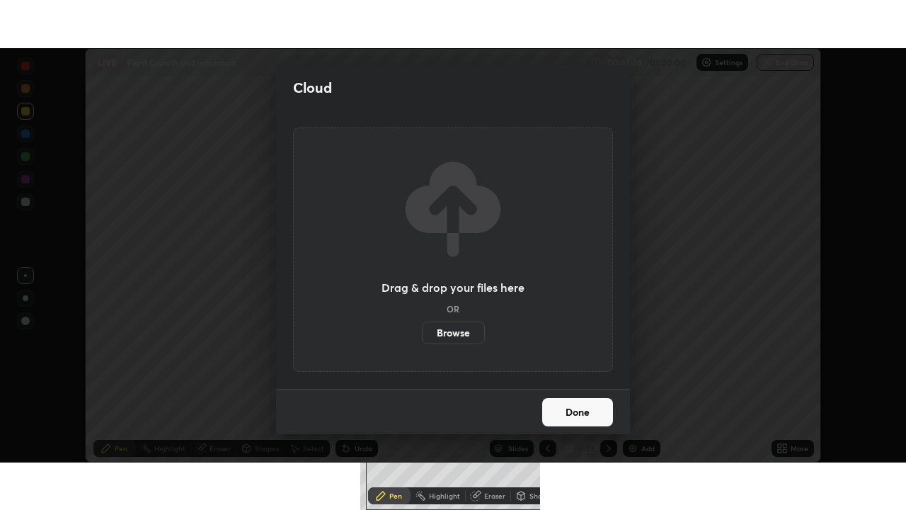
scroll to position [70352, 69860]
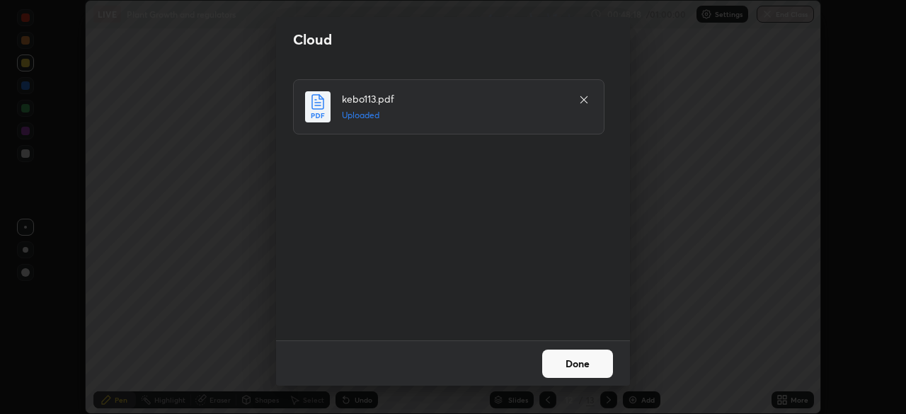
click at [585, 364] on button "Done" at bounding box center [577, 364] width 71 height 28
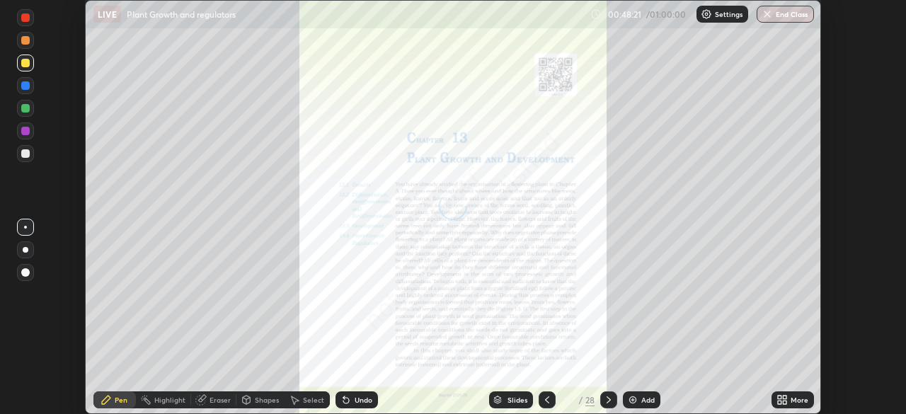
click at [778, 396] on icon at bounding box center [780, 398] width 4 height 4
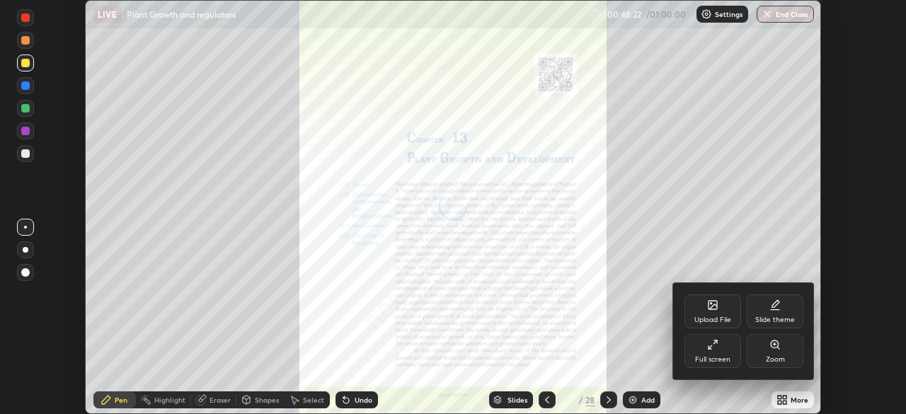
click at [720, 350] on div "Full screen" at bounding box center [712, 351] width 57 height 34
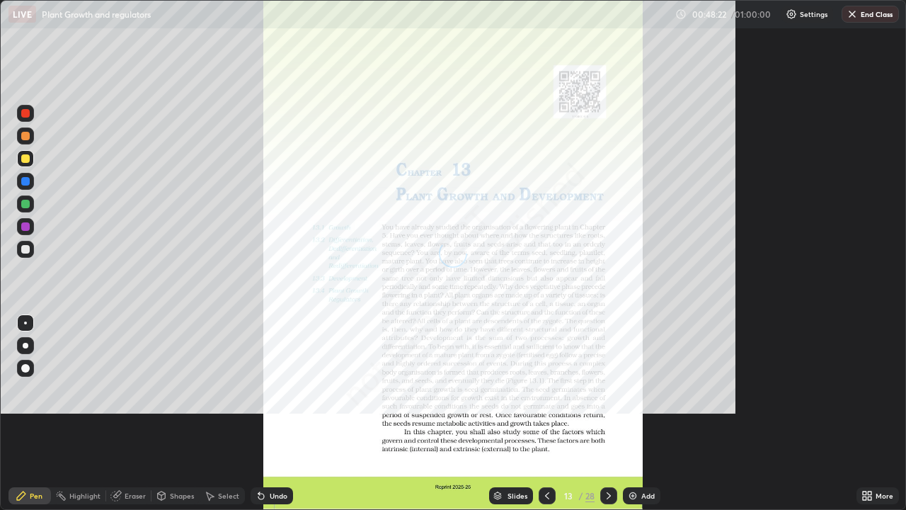
scroll to position [510, 906]
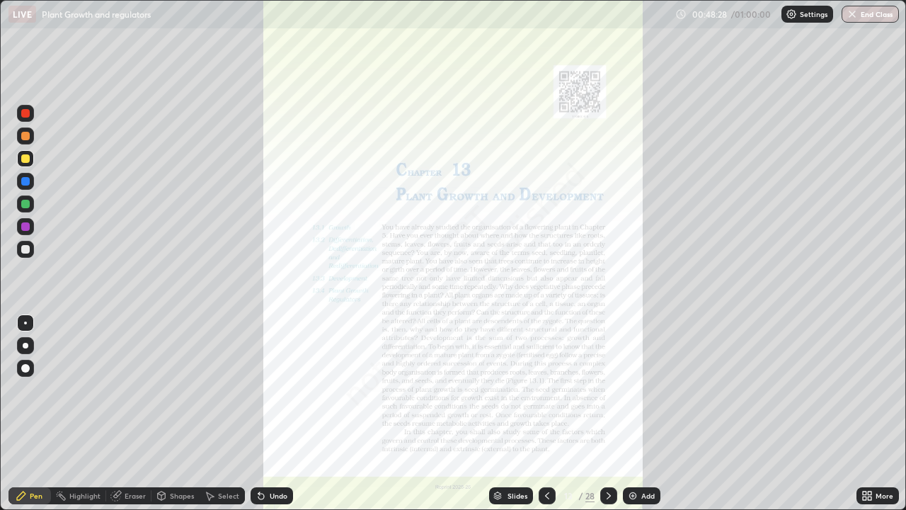
click at [869, 413] on icon at bounding box center [870, 498] width 4 height 4
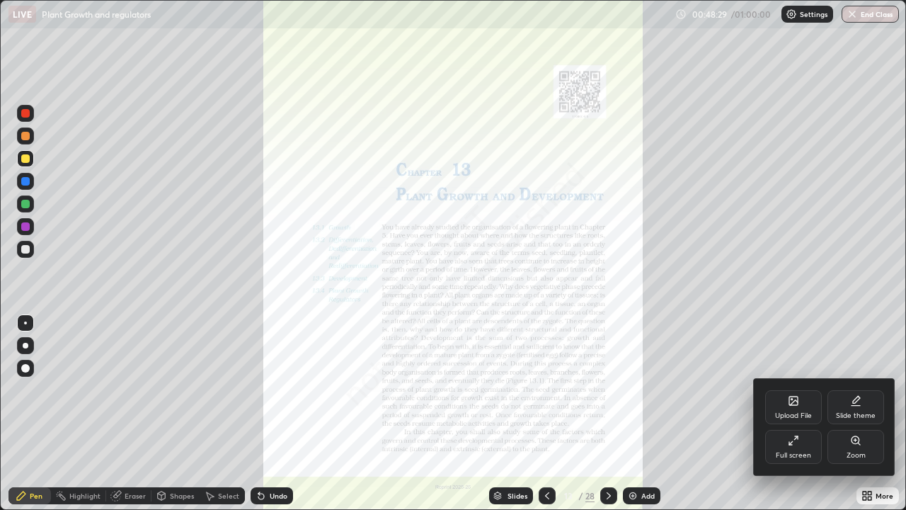
click at [854, 413] on icon at bounding box center [855, 440] width 8 height 8
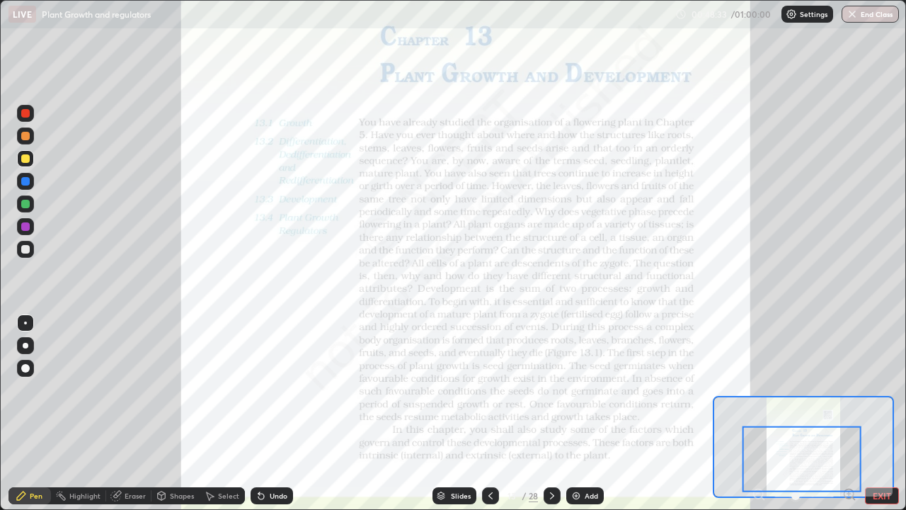
click at [25, 180] on div at bounding box center [25, 181] width 8 height 8
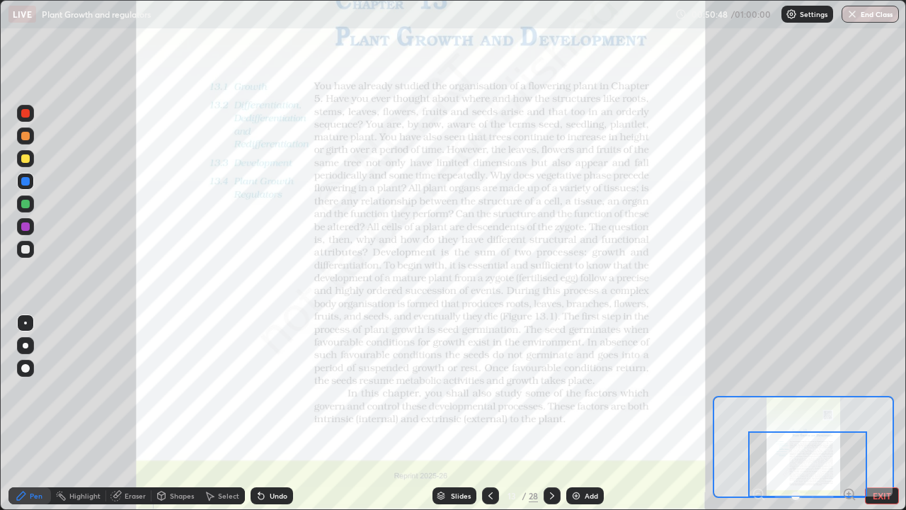
click at [551, 413] on icon at bounding box center [551, 495] width 11 height 11
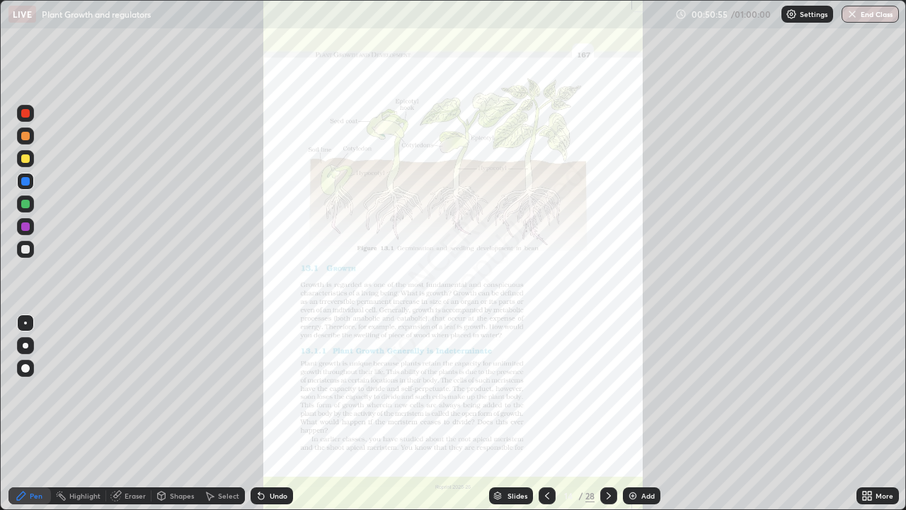
click at [867, 413] on icon at bounding box center [866, 495] width 11 height 11
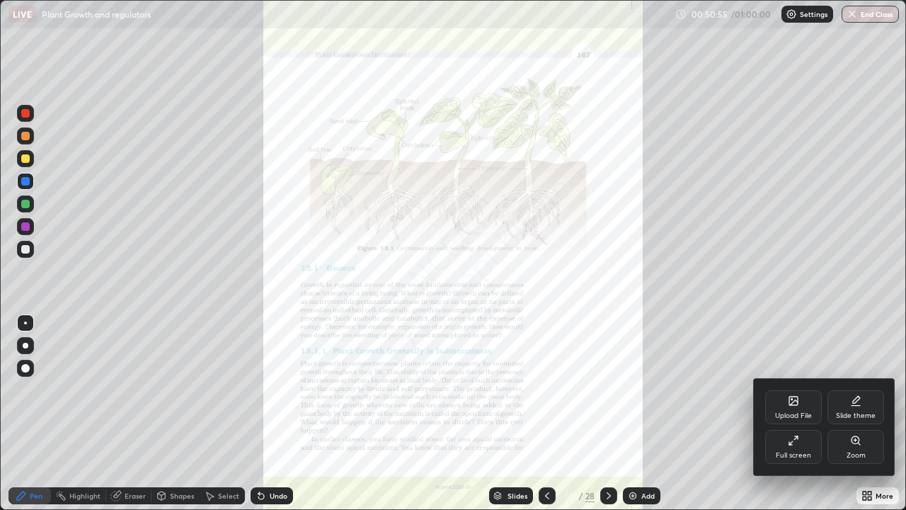
click at [856, 413] on icon at bounding box center [855, 440] width 11 height 11
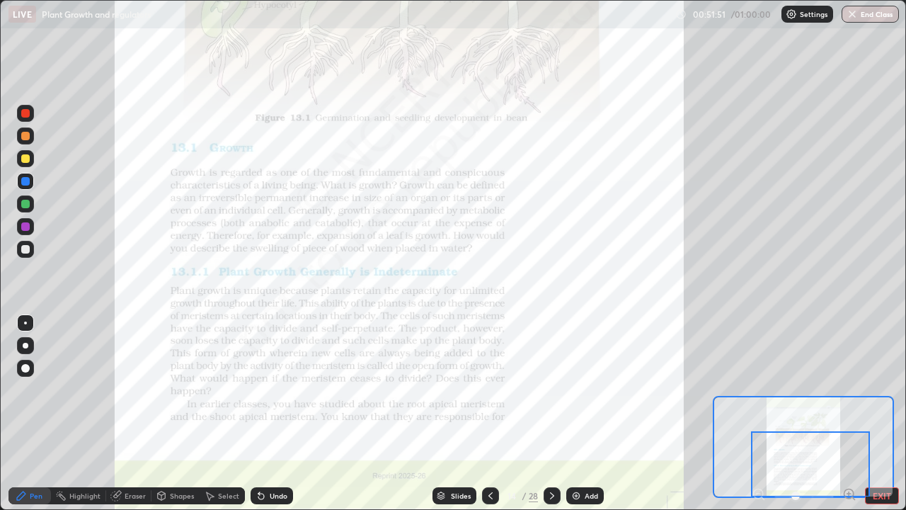
click at [551, 413] on icon at bounding box center [551, 495] width 11 height 11
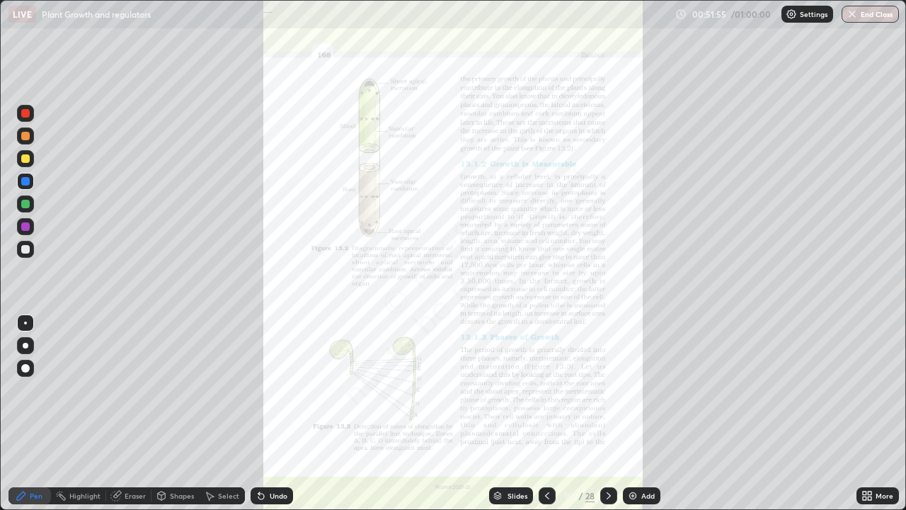
click at [870, 413] on icon at bounding box center [866, 495] width 11 height 11
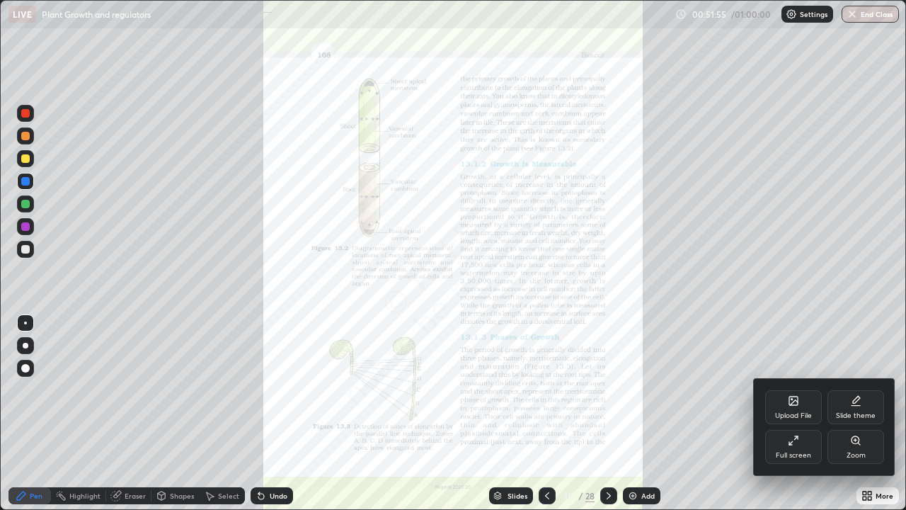
click at [866, 413] on div at bounding box center [453, 255] width 906 height 510
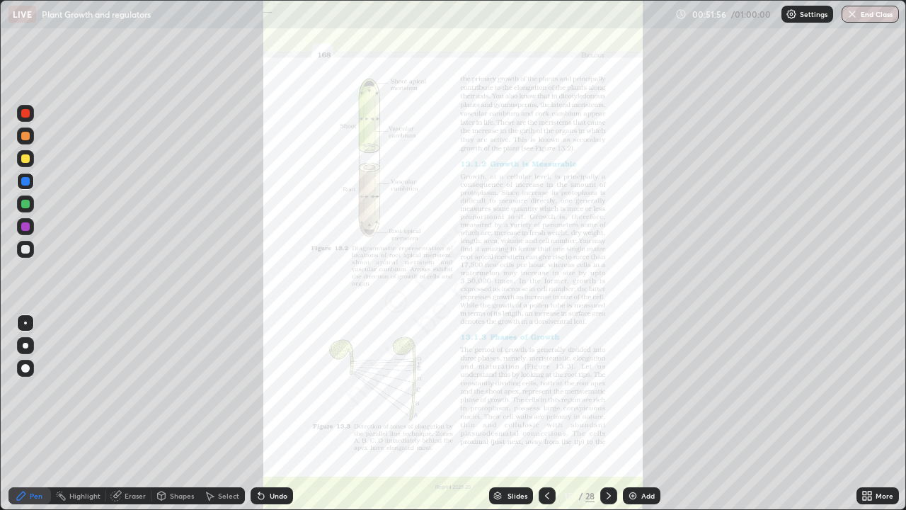
click at [868, 413] on icon at bounding box center [870, 493] width 4 height 4
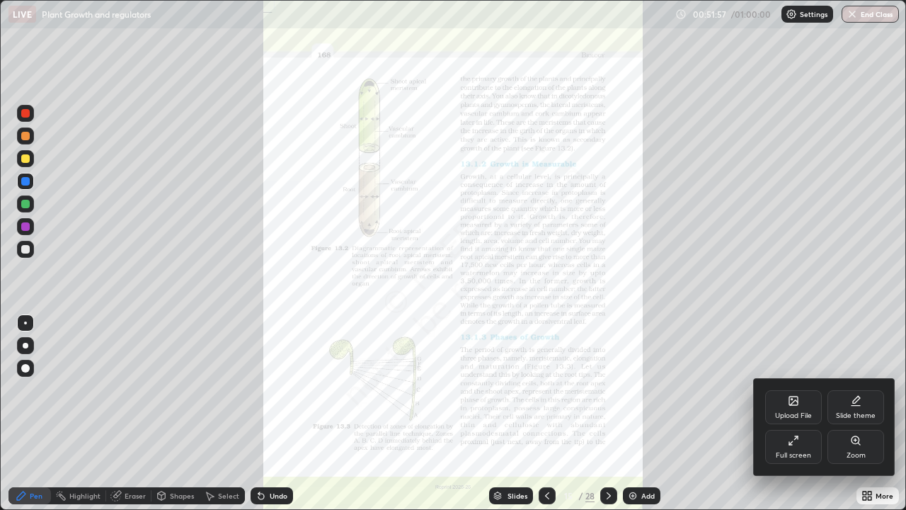
click at [862, 413] on div "Zoom" at bounding box center [855, 447] width 57 height 34
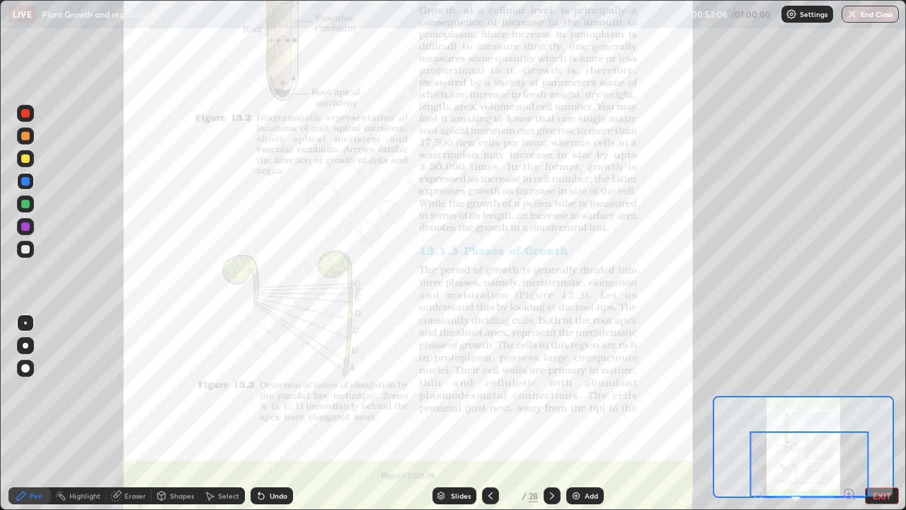
click at [551, 413] on icon at bounding box center [552, 495] width 4 height 7
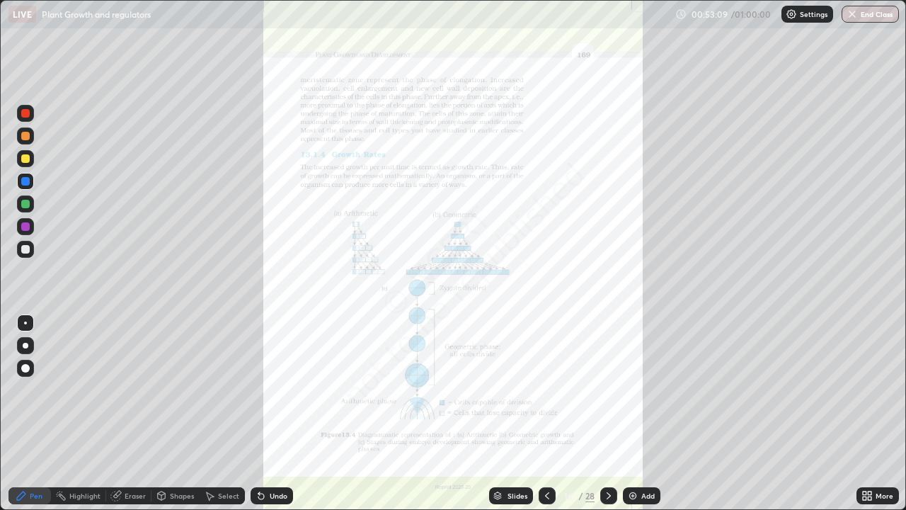
click at [864, 413] on icon at bounding box center [865, 493] width 4 height 4
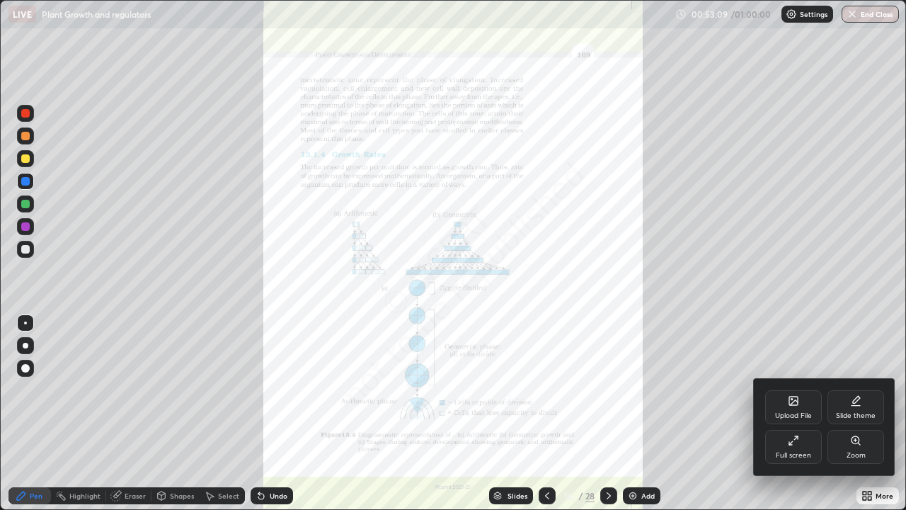
click at [859, 413] on icon at bounding box center [855, 440] width 11 height 11
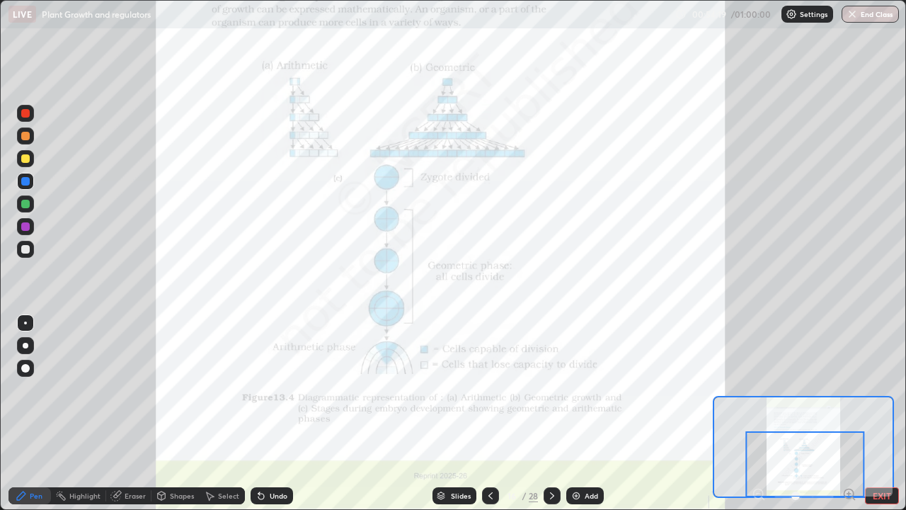
click at [551, 413] on icon at bounding box center [551, 495] width 11 height 11
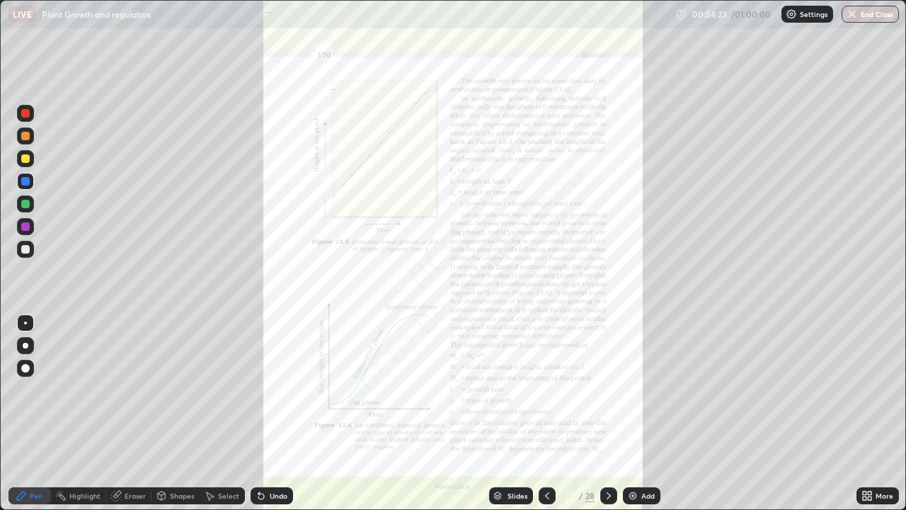
click at [869, 413] on icon at bounding box center [870, 498] width 4 height 4
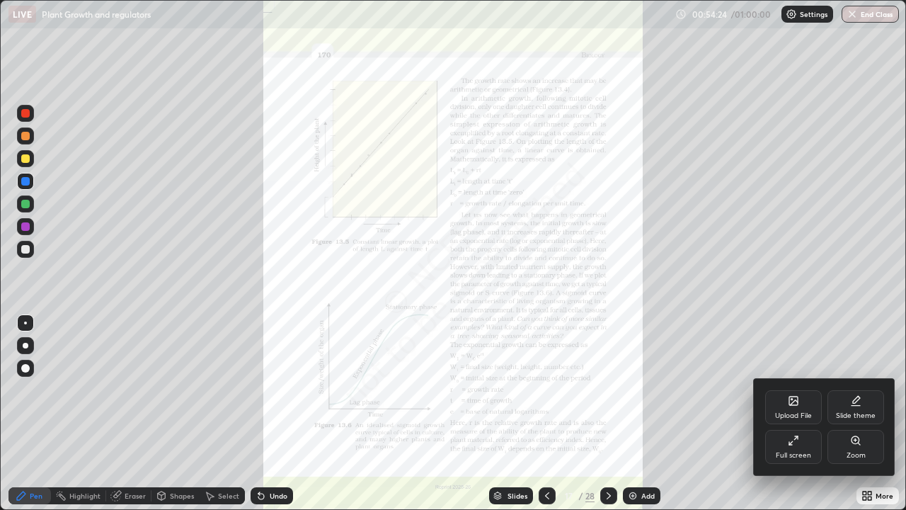
click at [855, 413] on icon at bounding box center [855, 440] width 11 height 11
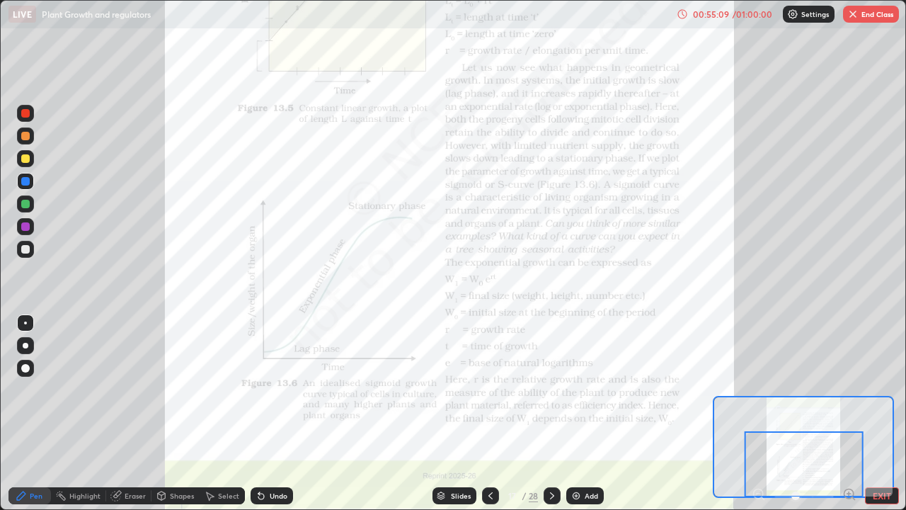
click at [551, 413] on icon at bounding box center [552, 495] width 4 height 7
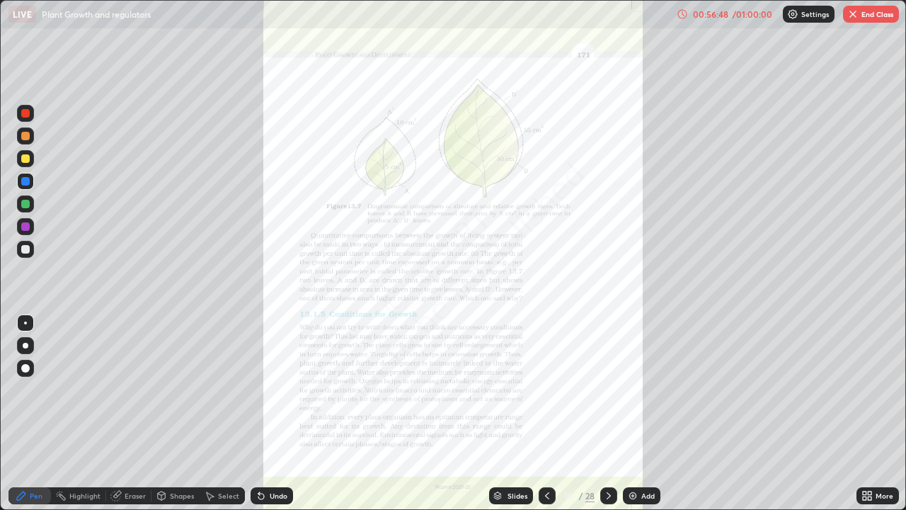
click at [870, 19] on button "End Class" at bounding box center [871, 14] width 56 height 17
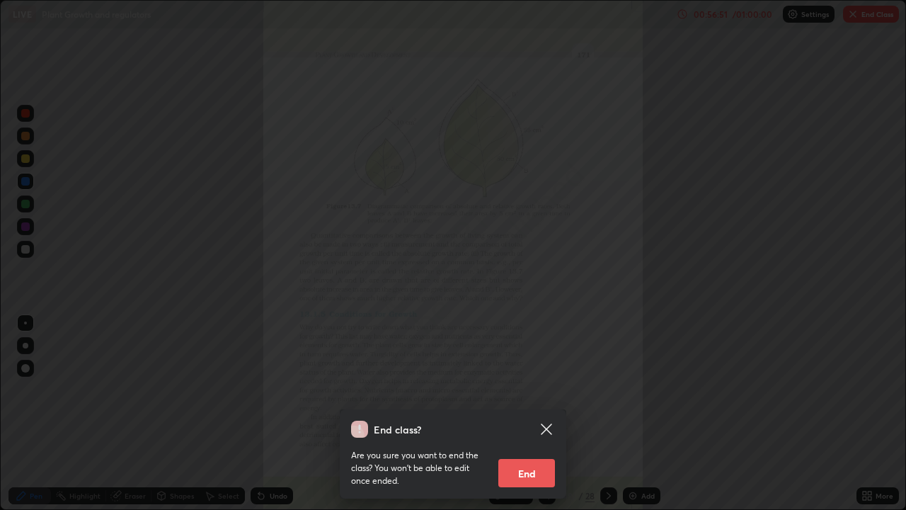
click at [527, 413] on button "End" at bounding box center [526, 473] width 57 height 28
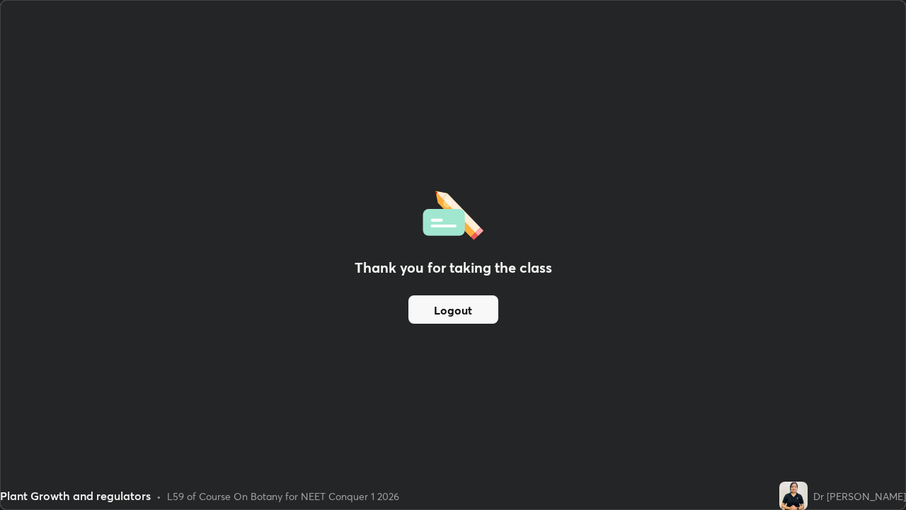
click at [473, 315] on button "Logout" at bounding box center [453, 309] width 90 height 28
